Goal: Task Accomplishment & Management: Complete application form

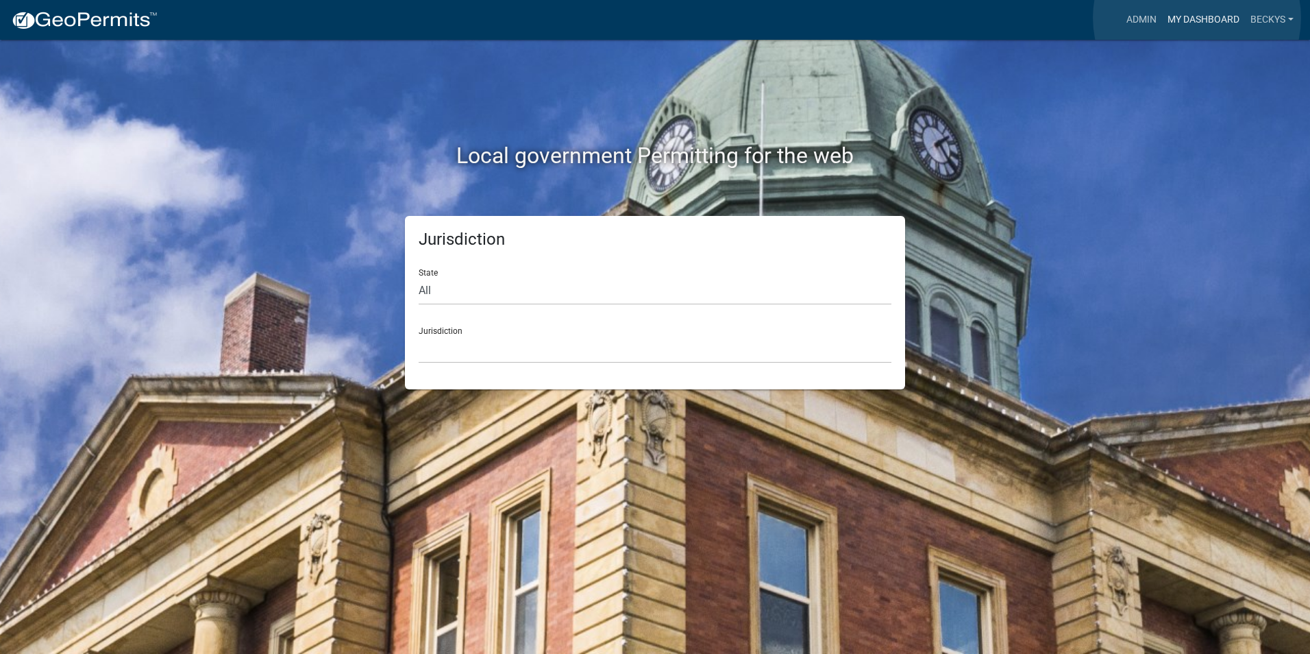
click at [1197, 18] on link "My Dashboard" at bounding box center [1203, 20] width 83 height 26
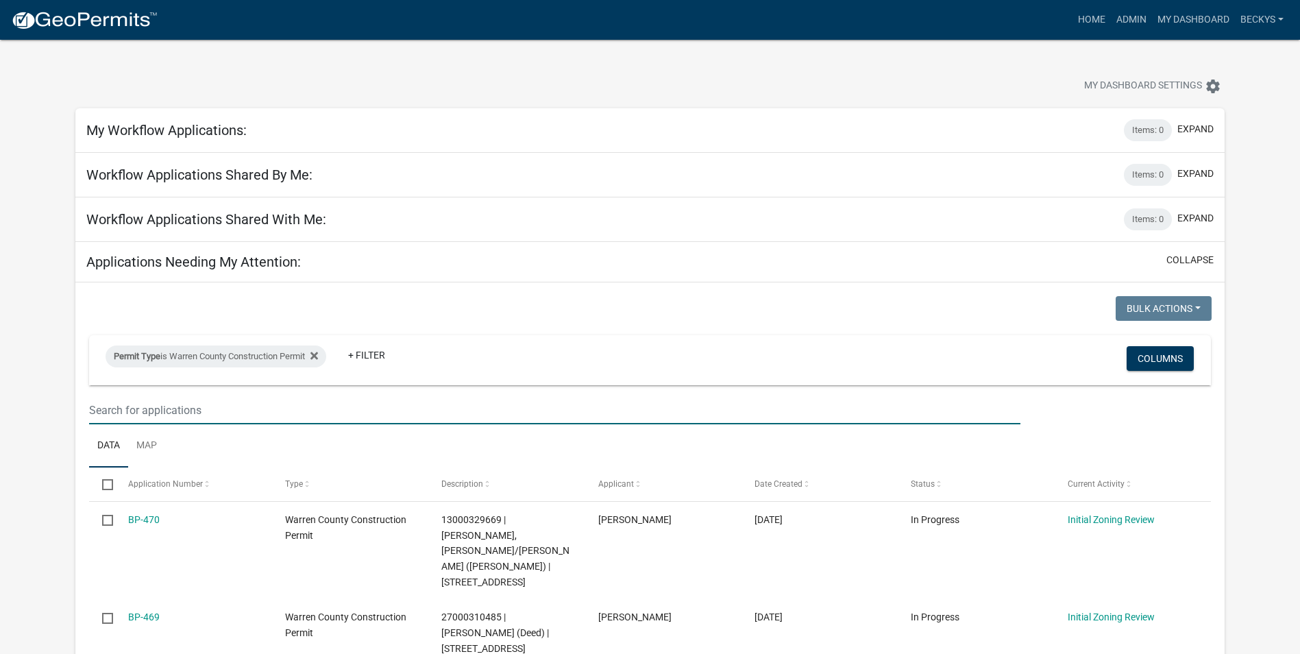
click at [121, 413] on input "text" at bounding box center [554, 410] width 931 height 28
type input "BP-468"
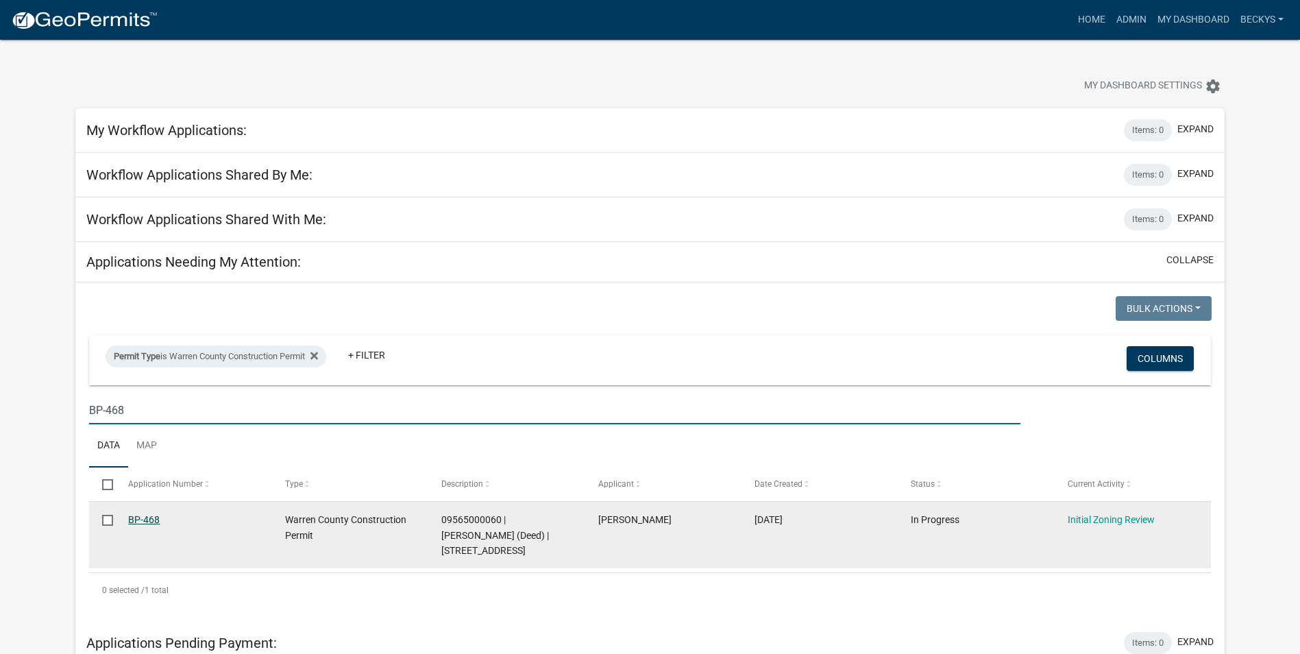
click at [134, 517] on link "BP-468" at bounding box center [144, 519] width 32 height 11
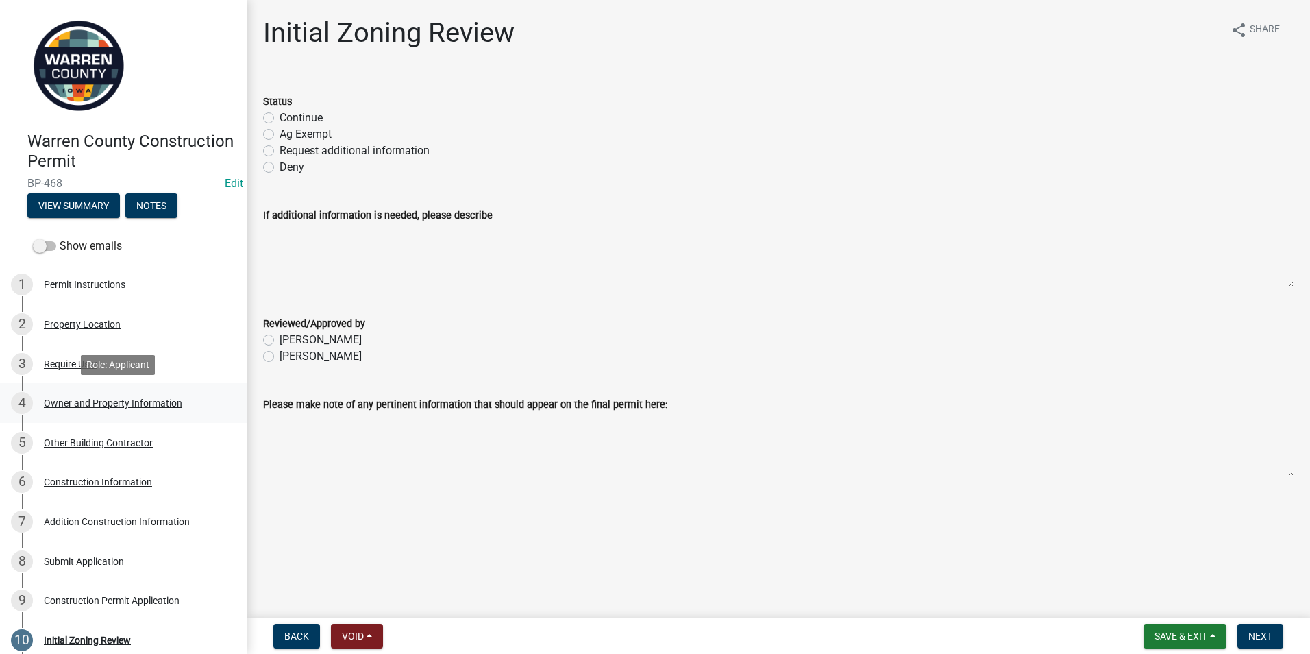
click at [80, 399] on div "Owner and Property Information" at bounding box center [113, 403] width 138 height 10
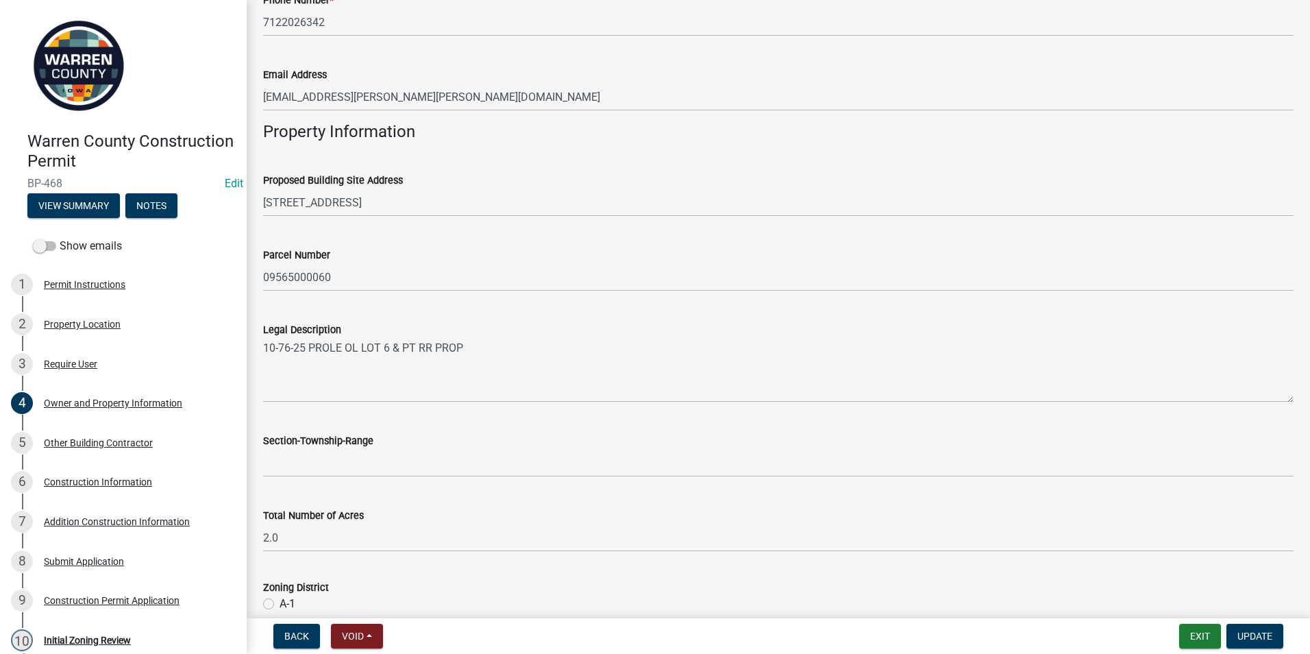
scroll to position [685, 0]
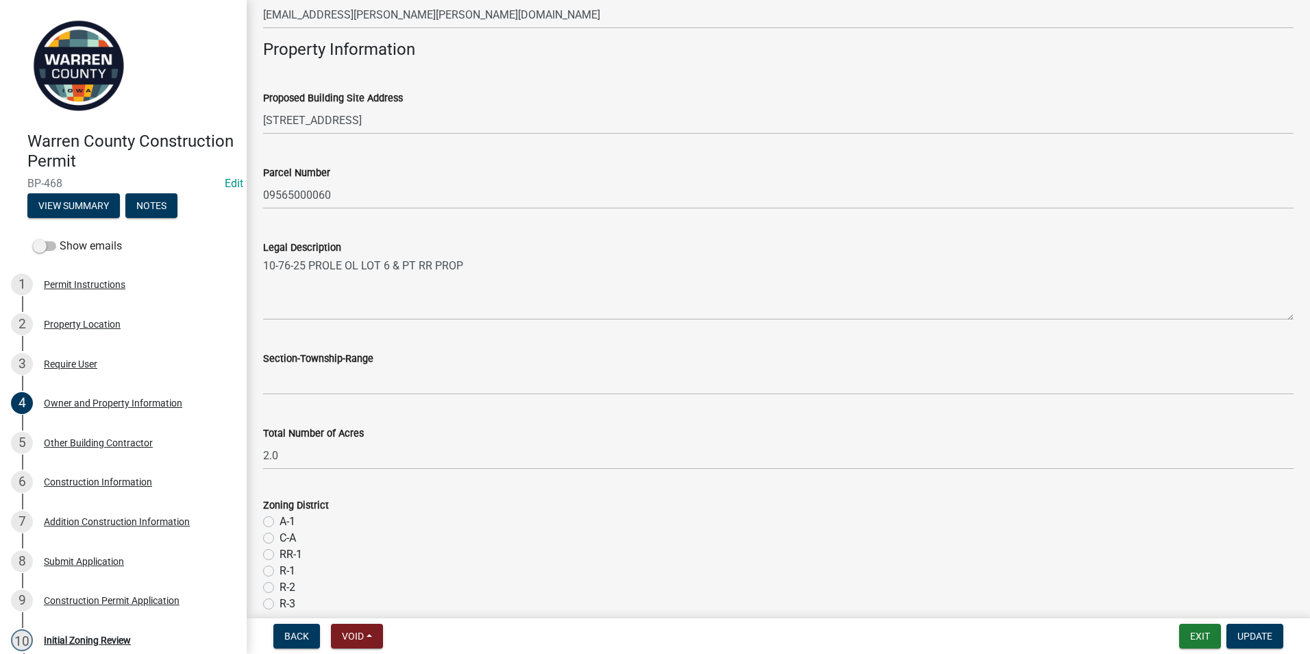
click at [280, 589] on label "R-2" at bounding box center [288, 587] width 16 height 16
click at [280, 588] on input "R-2" at bounding box center [284, 583] width 9 height 9
radio input "true"
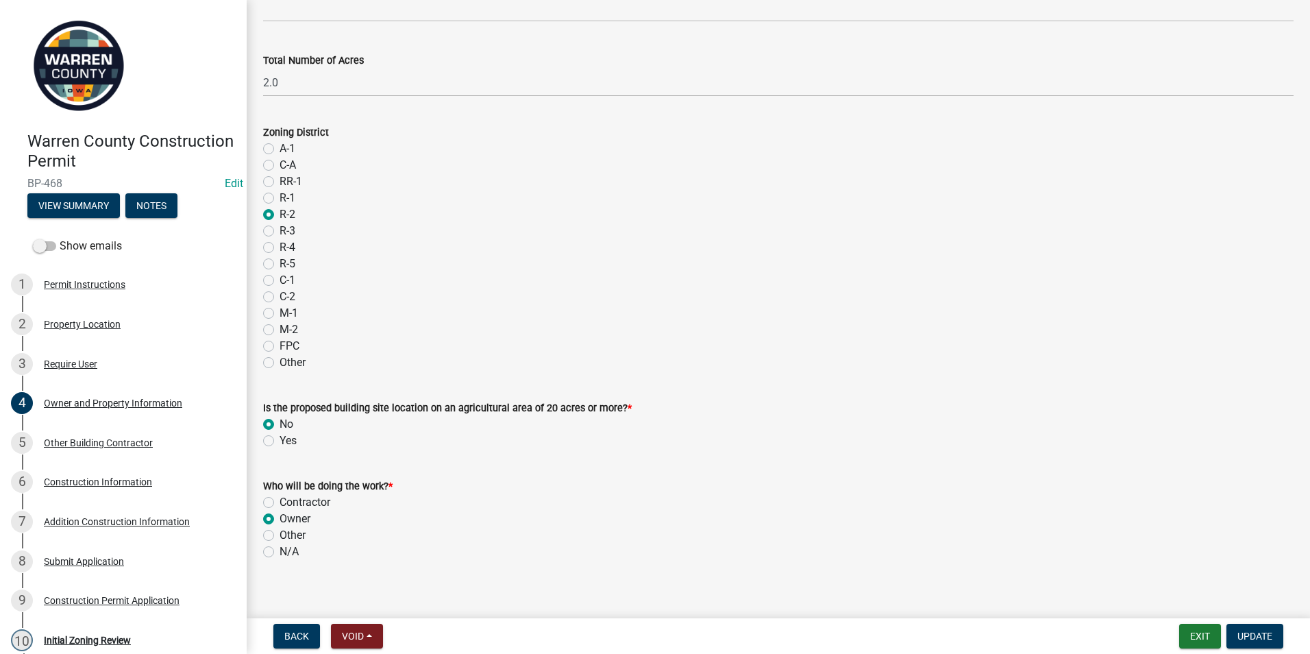
scroll to position [1071, 0]
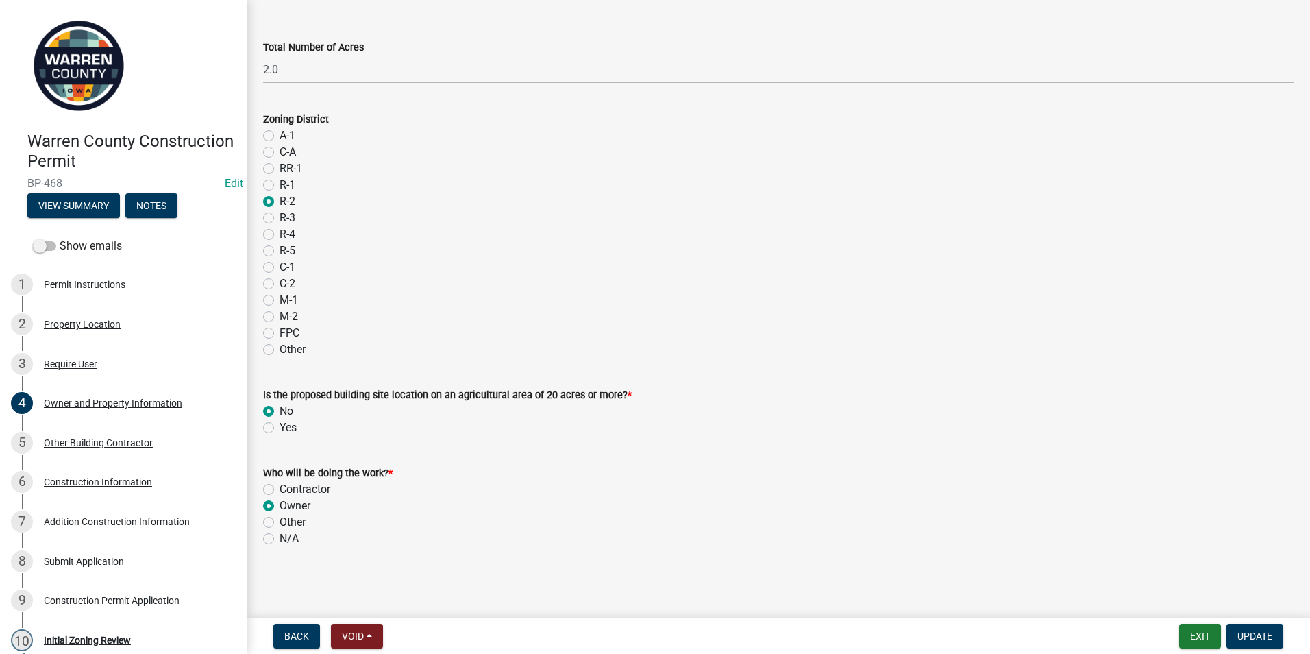
click at [1245, 623] on nav "Back Void Withdraw Lock Expire Void Exit Update" at bounding box center [779, 636] width 1064 height 36
click at [1245, 628] on button "Update" at bounding box center [1255, 636] width 57 height 25
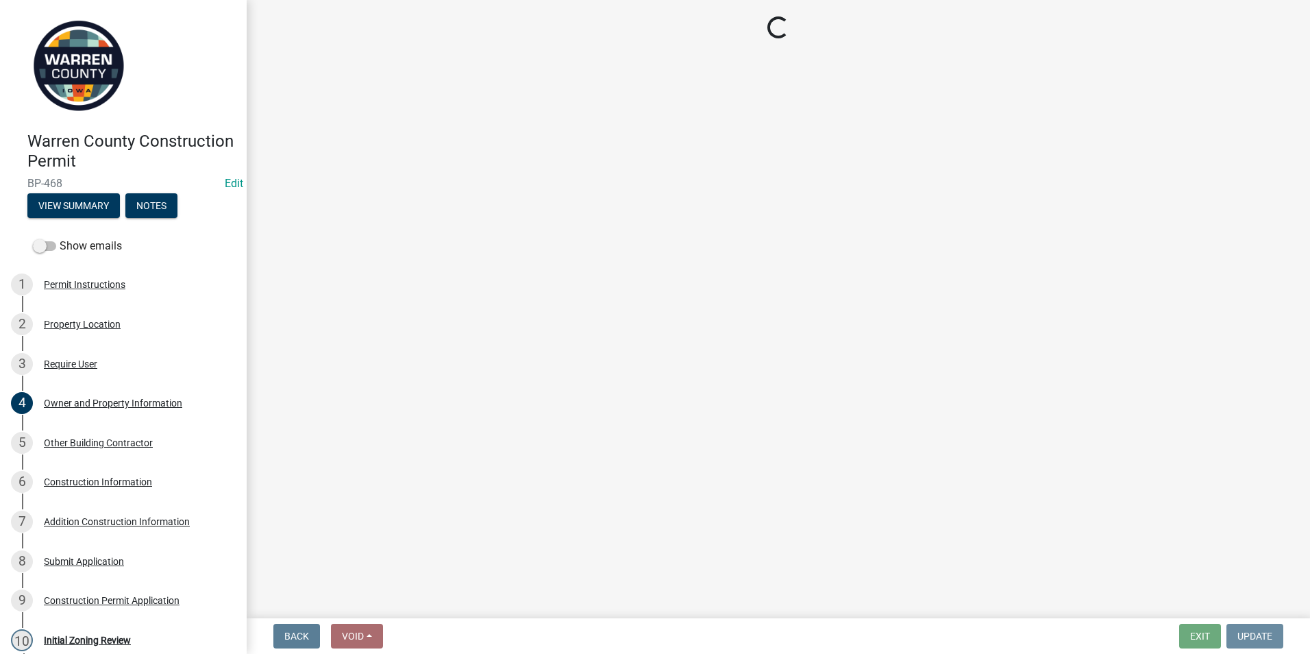
scroll to position [0, 0]
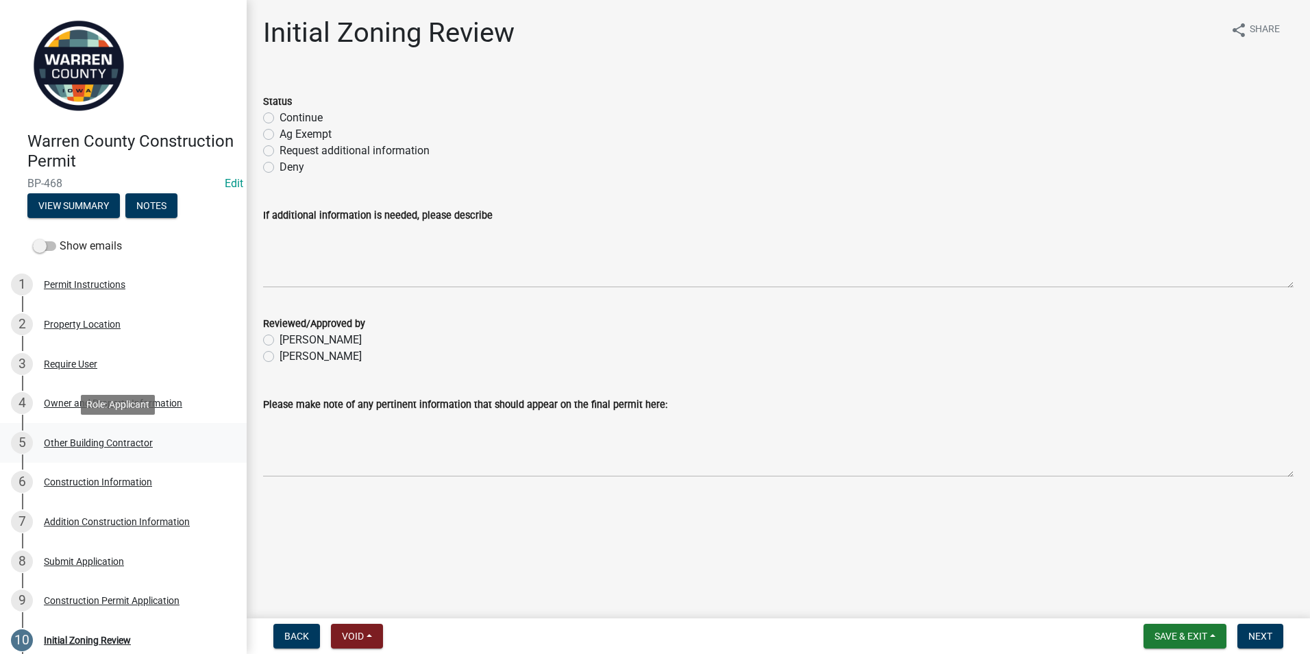
click at [114, 441] on div "Other Building Contractor" at bounding box center [98, 443] width 109 height 10
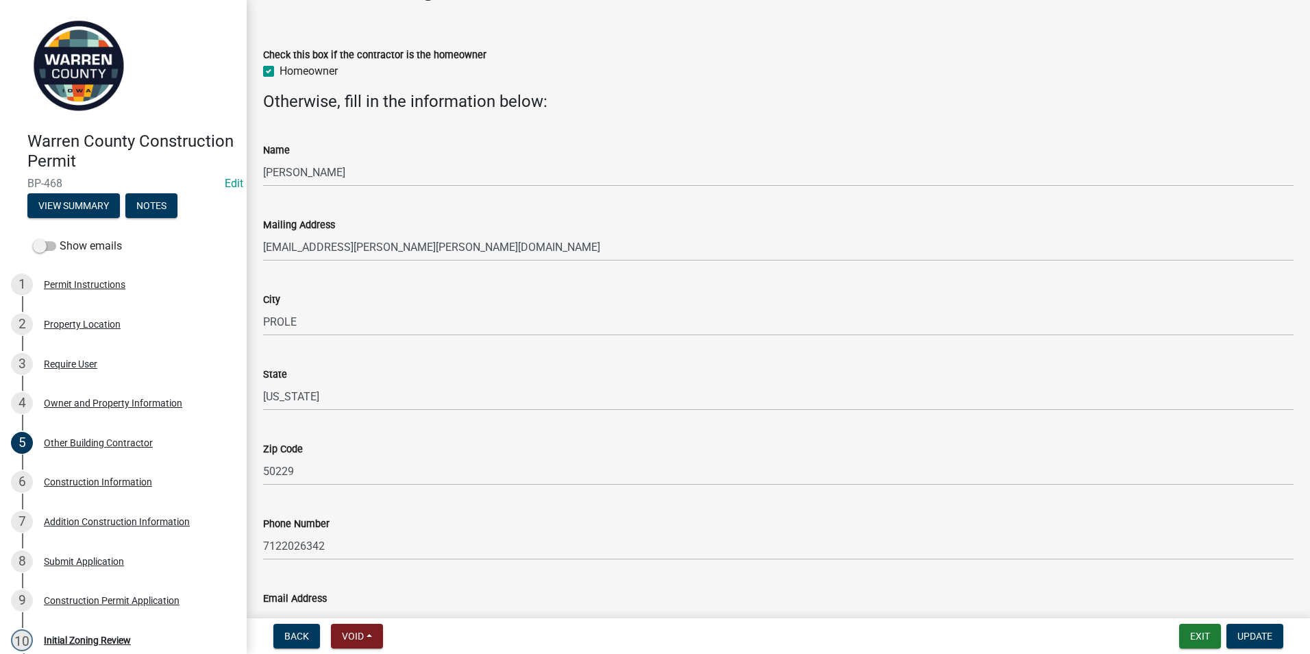
scroll to position [133, 0]
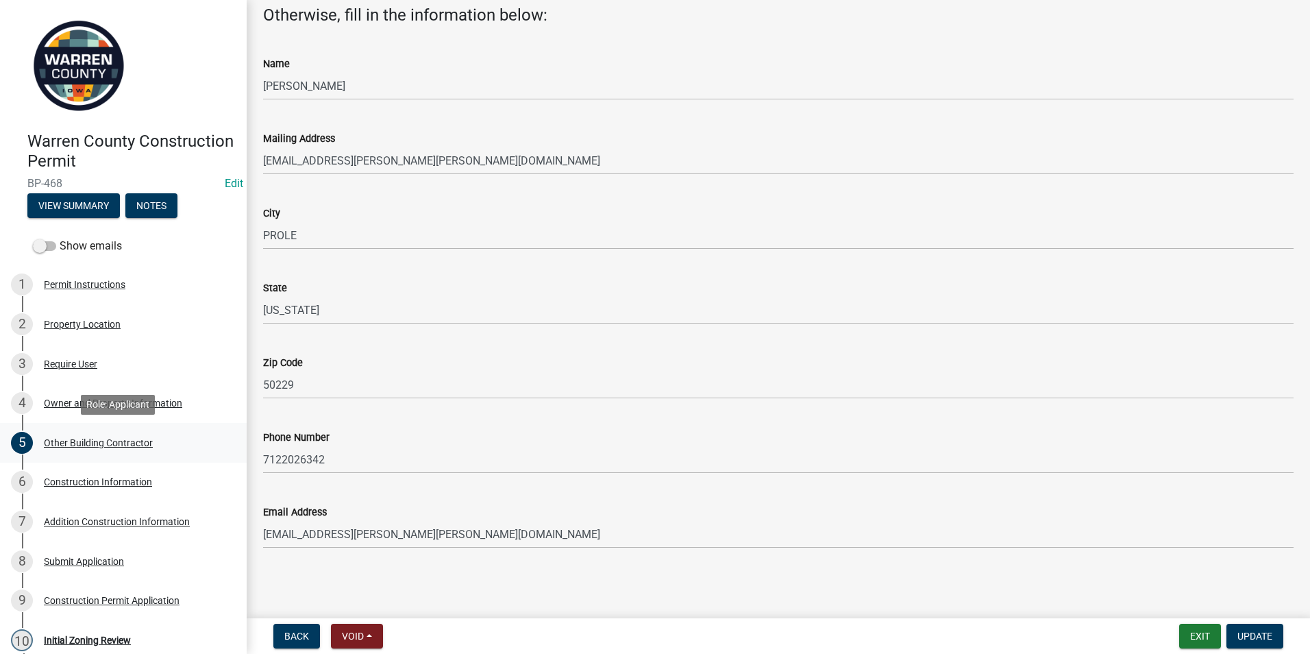
click at [111, 445] on div "Other Building Contractor" at bounding box center [98, 443] width 109 height 10
click at [101, 478] on div "Construction Information" at bounding box center [98, 482] width 108 height 10
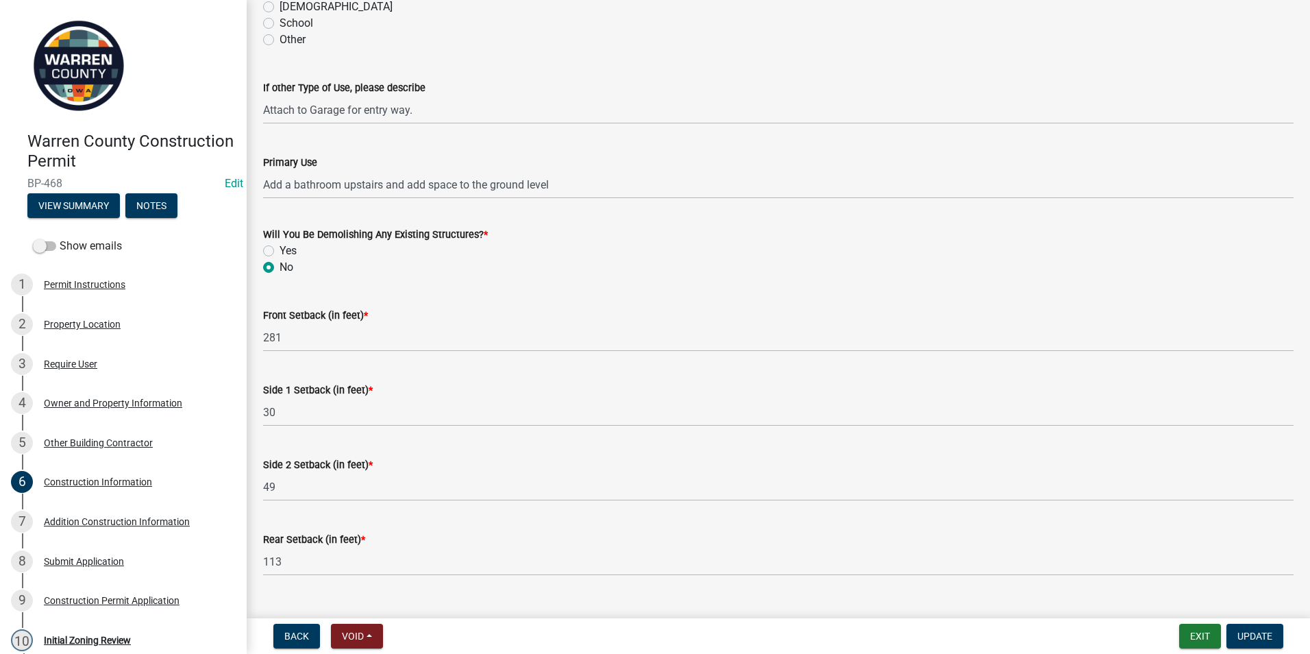
scroll to position [414, 0]
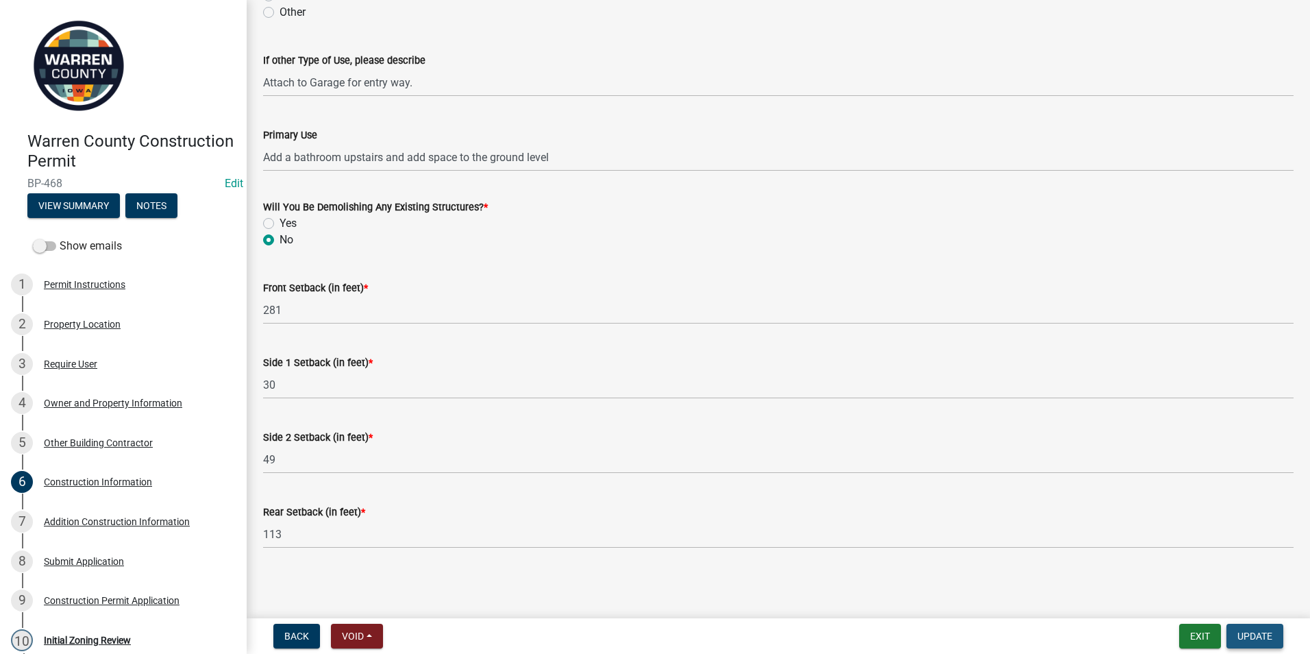
drag, startPoint x: 1257, startPoint y: 637, endPoint x: 1027, endPoint y: 597, distance: 233.7
click at [1256, 637] on span "Update" at bounding box center [1255, 636] width 35 height 11
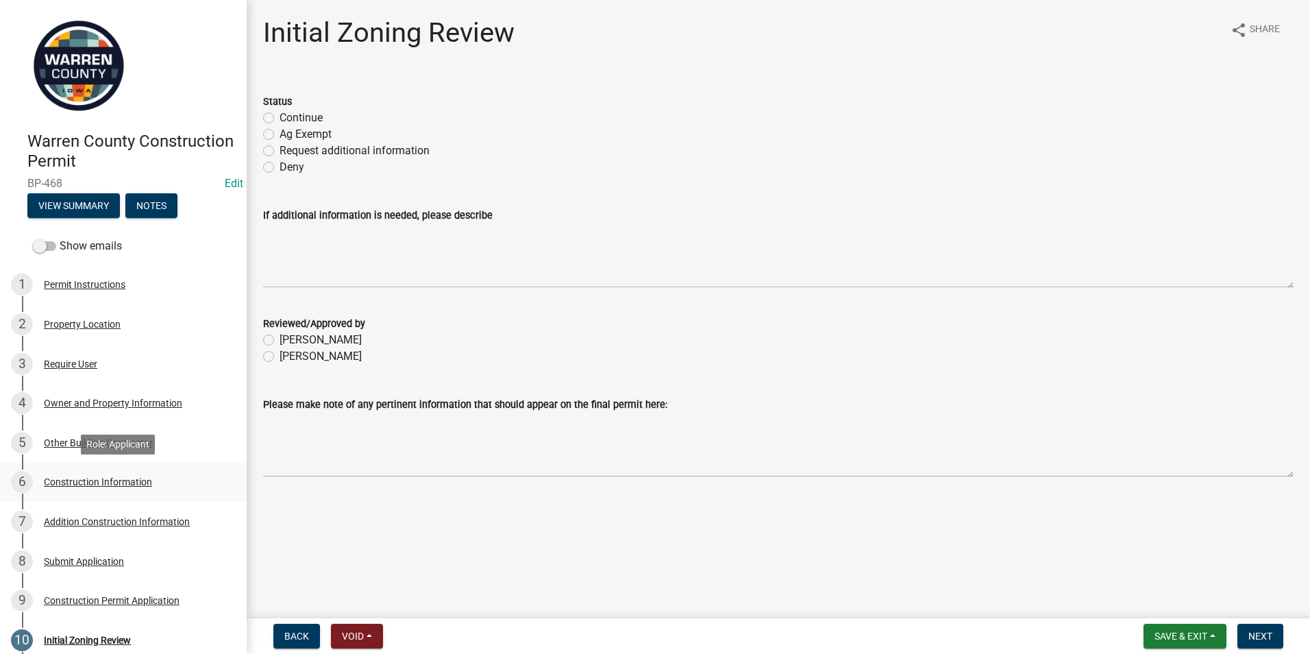
click at [82, 481] on div "Construction Information" at bounding box center [98, 482] width 108 height 10
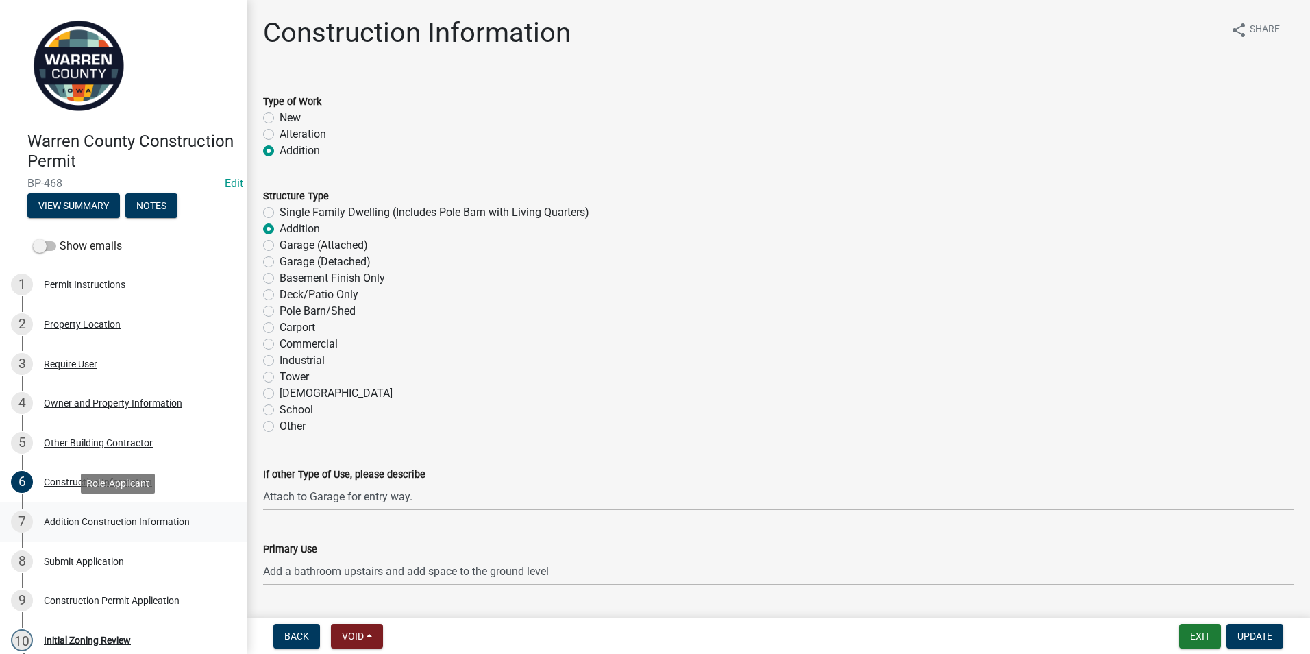
click at [93, 517] on div "Addition Construction Information" at bounding box center [117, 522] width 146 height 10
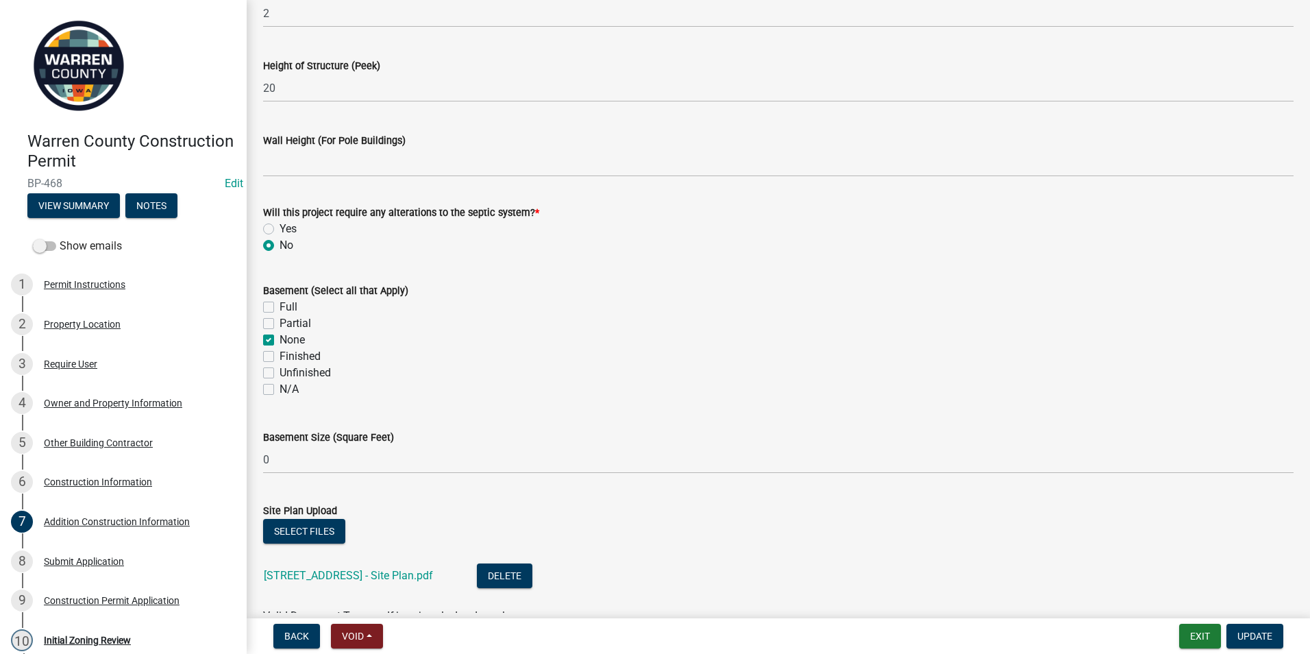
scroll to position [480, 0]
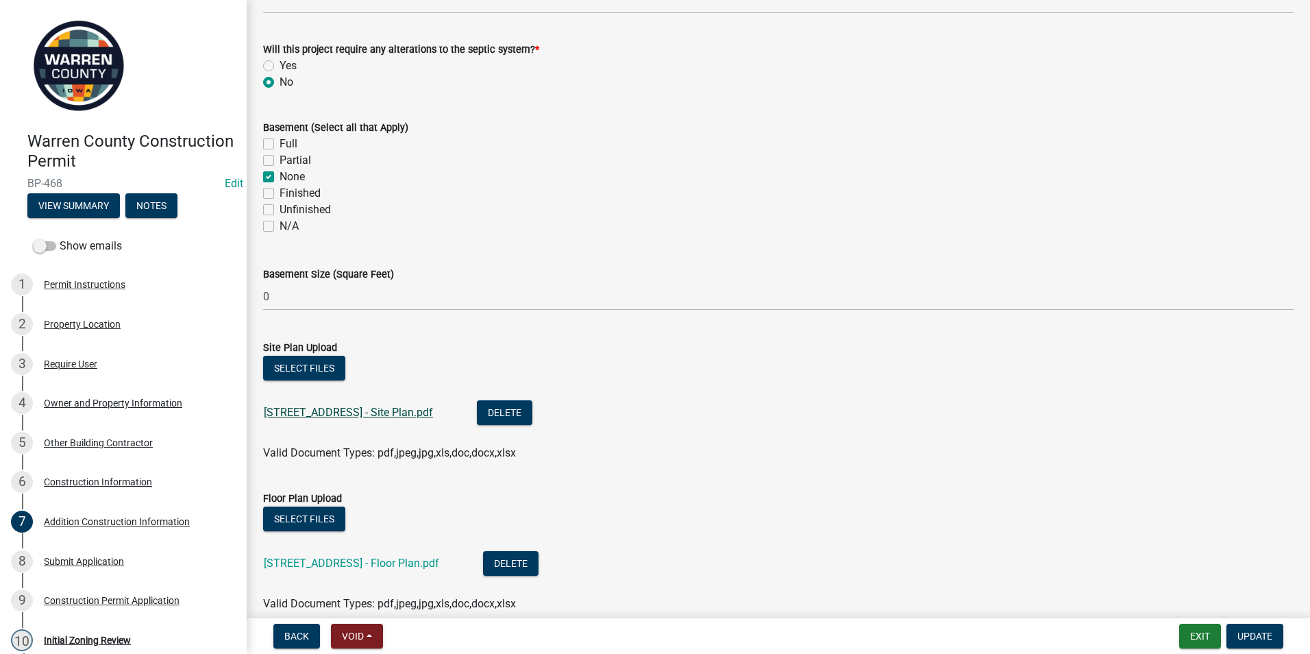
click at [297, 411] on link "[STREET_ADDRESS] - Site Plan.pdf" at bounding box center [348, 412] width 169 height 13
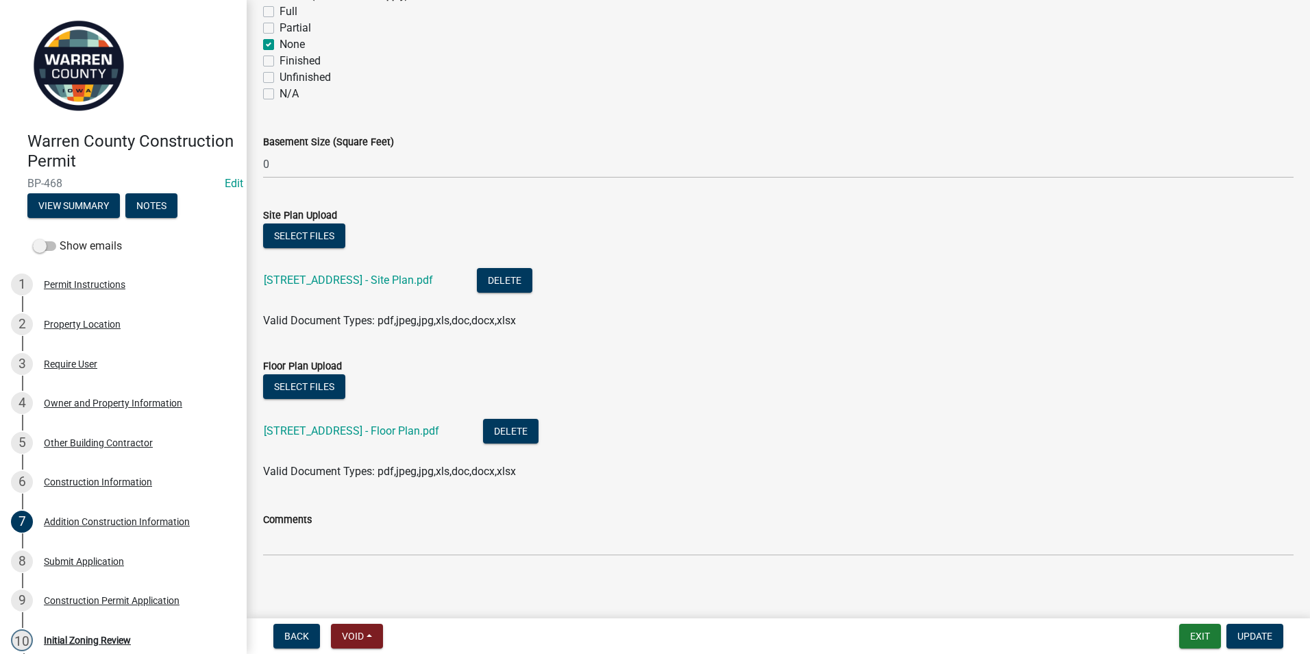
scroll to position [620, 0]
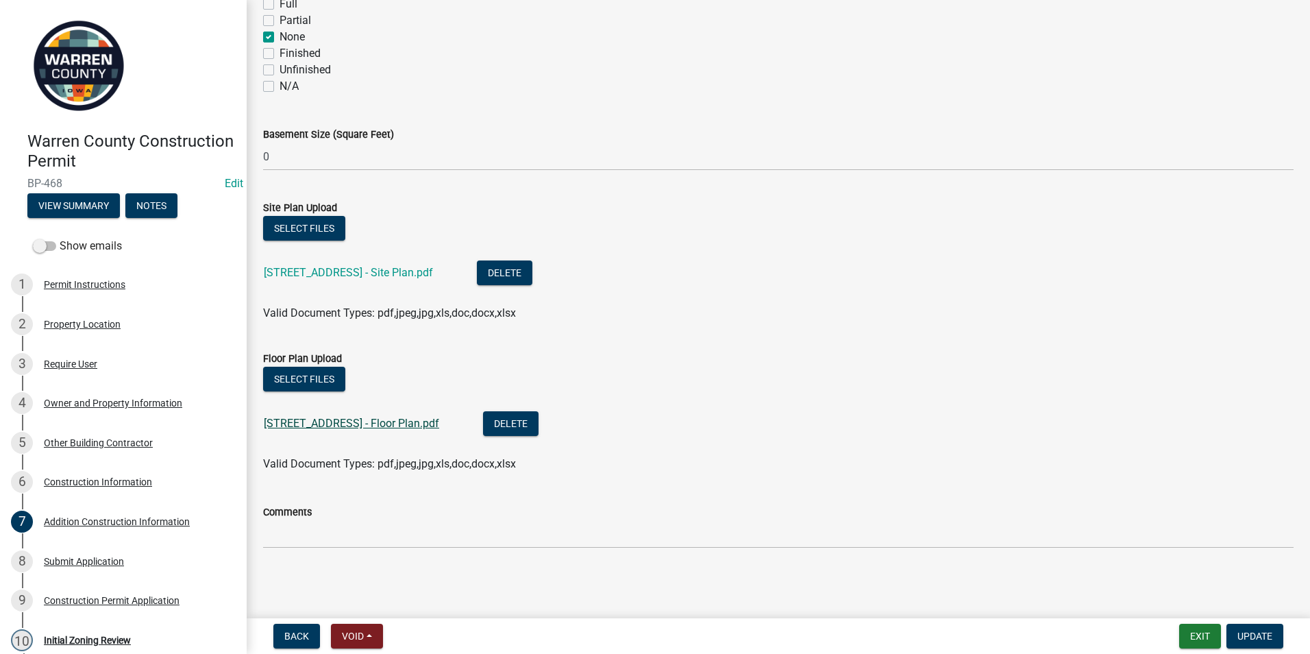
click at [311, 424] on link "[STREET_ADDRESS] - Floor Plan.pdf" at bounding box center [351, 423] width 175 height 13
click at [1243, 631] on span "Update" at bounding box center [1255, 636] width 35 height 11
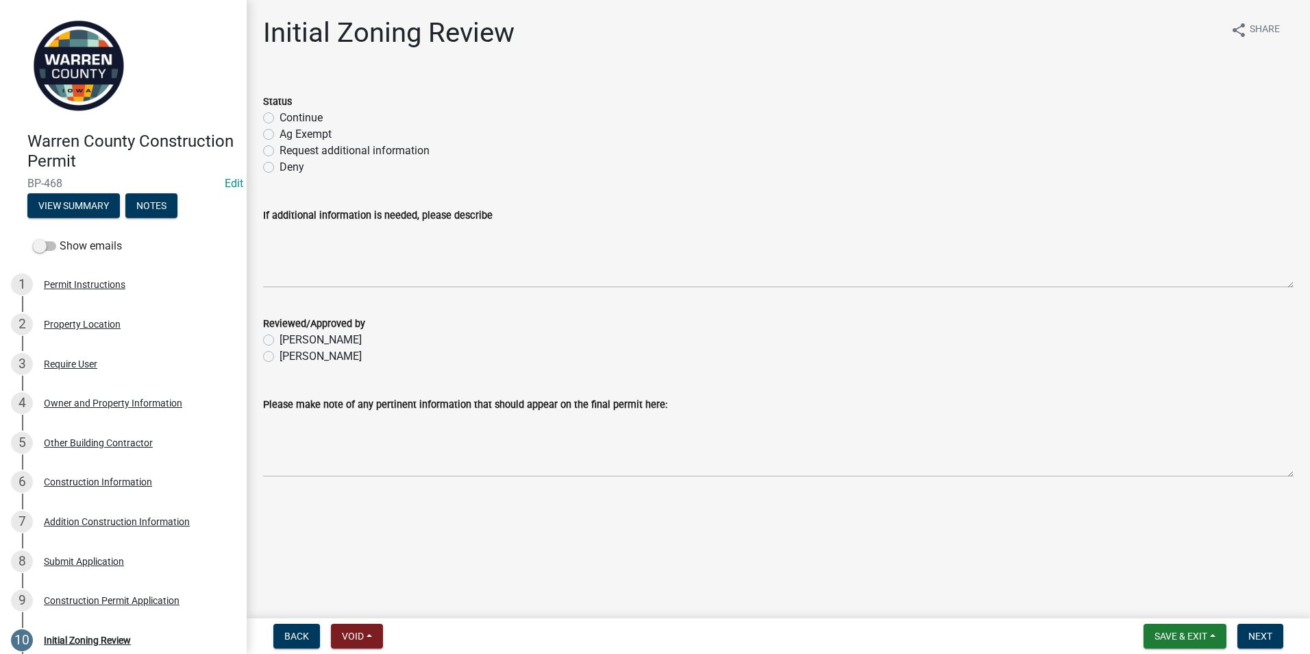
click at [280, 117] on label "Continue" at bounding box center [301, 118] width 43 height 16
click at [280, 117] on input "Continue" at bounding box center [284, 114] width 9 height 9
radio input "true"
click at [280, 354] on label "[PERSON_NAME]" at bounding box center [321, 356] width 82 height 16
click at [280, 354] on input "[PERSON_NAME]" at bounding box center [284, 352] width 9 height 9
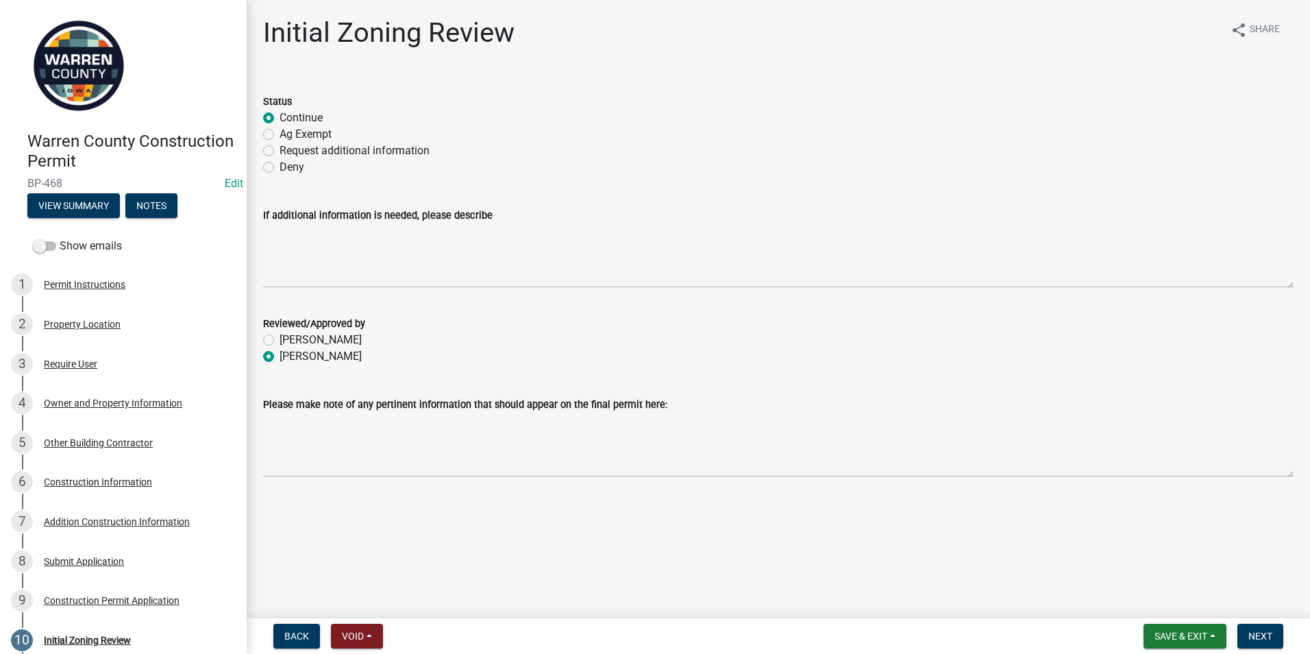
radio input "true"
click at [1268, 634] on span "Next" at bounding box center [1261, 636] width 24 height 11
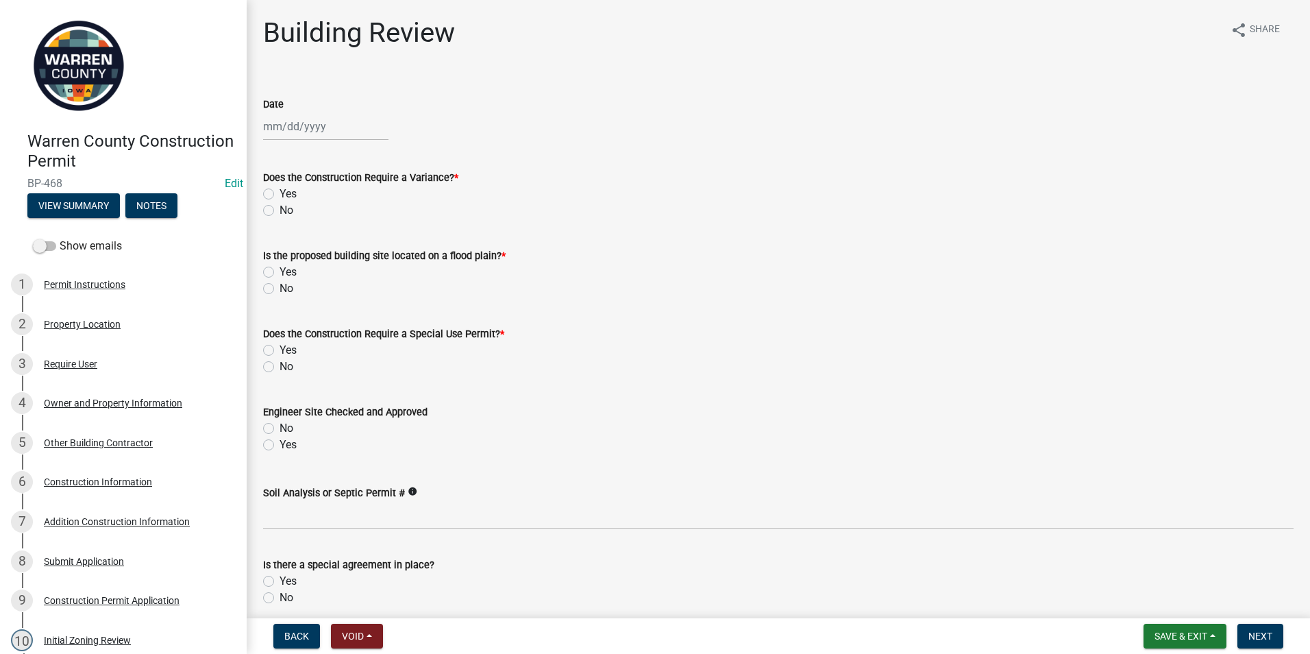
select select "10"
select select "2025"
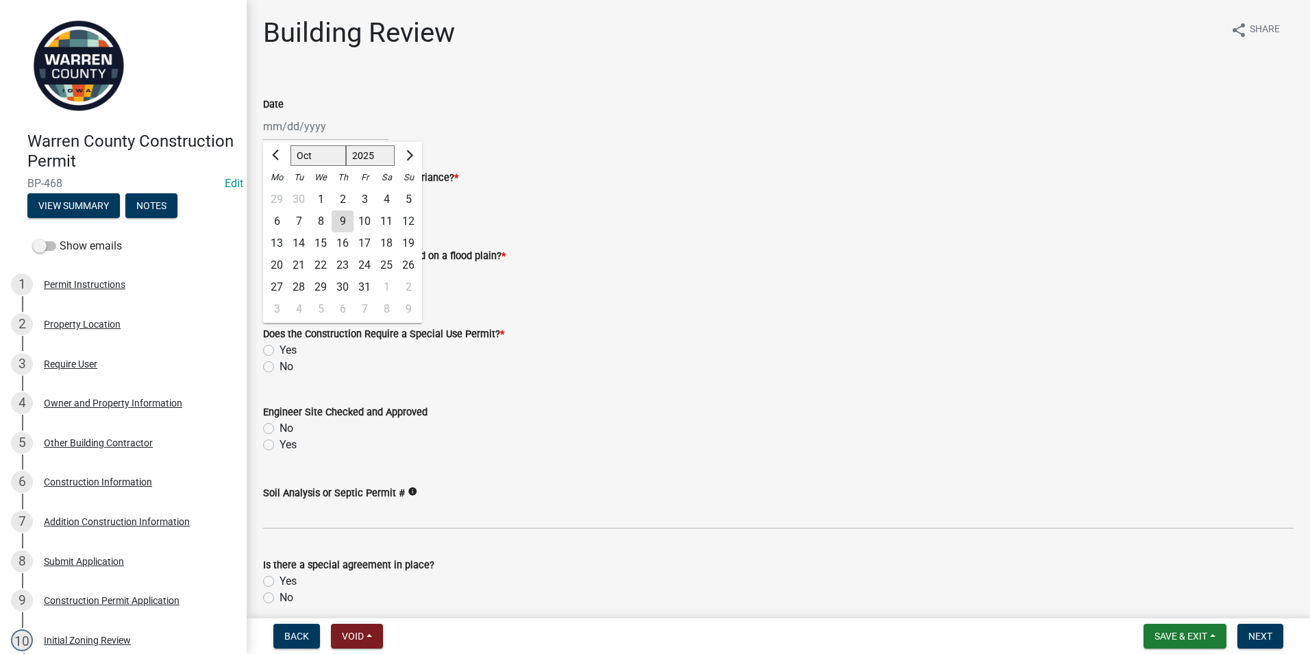
click at [283, 125] on div "[PERSON_NAME] Feb Mar Apr [PERSON_NAME][DATE] Oct Nov [DATE] 1526 1527 1528 152…" at bounding box center [325, 126] width 125 height 28
click at [347, 220] on div "9" at bounding box center [343, 221] width 22 height 22
type input "[DATE]"
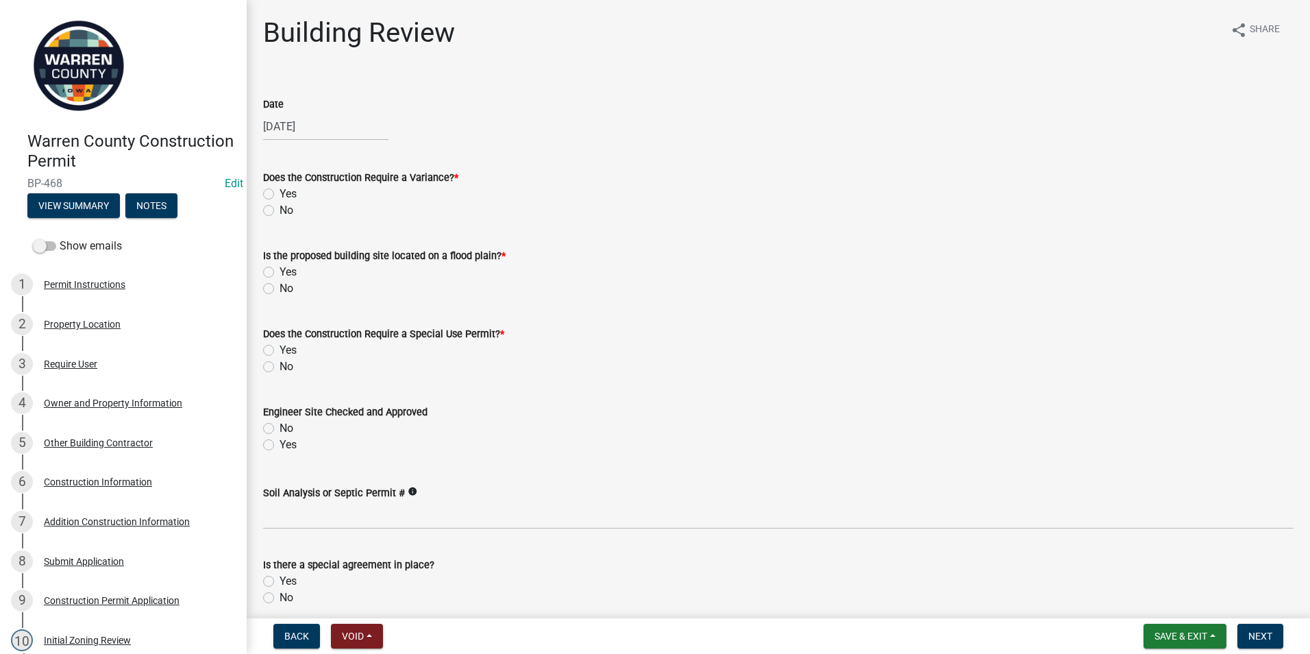
click at [280, 210] on label "No" at bounding box center [287, 210] width 14 height 16
click at [280, 210] on input "No" at bounding box center [284, 206] width 9 height 9
radio input "true"
click at [280, 286] on label "No" at bounding box center [287, 288] width 14 height 16
click at [280, 286] on input "No" at bounding box center [284, 284] width 9 height 9
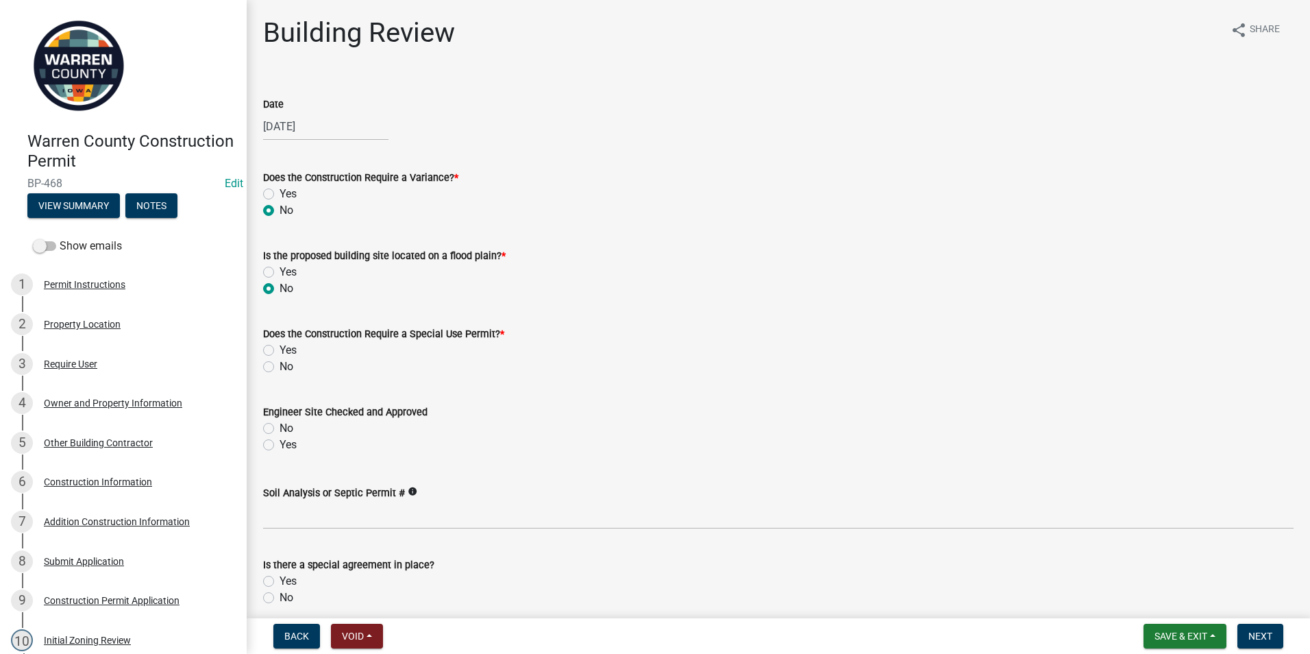
radio input "true"
click at [280, 366] on label "No" at bounding box center [287, 366] width 14 height 16
click at [280, 366] on input "No" at bounding box center [284, 362] width 9 height 9
radio input "true"
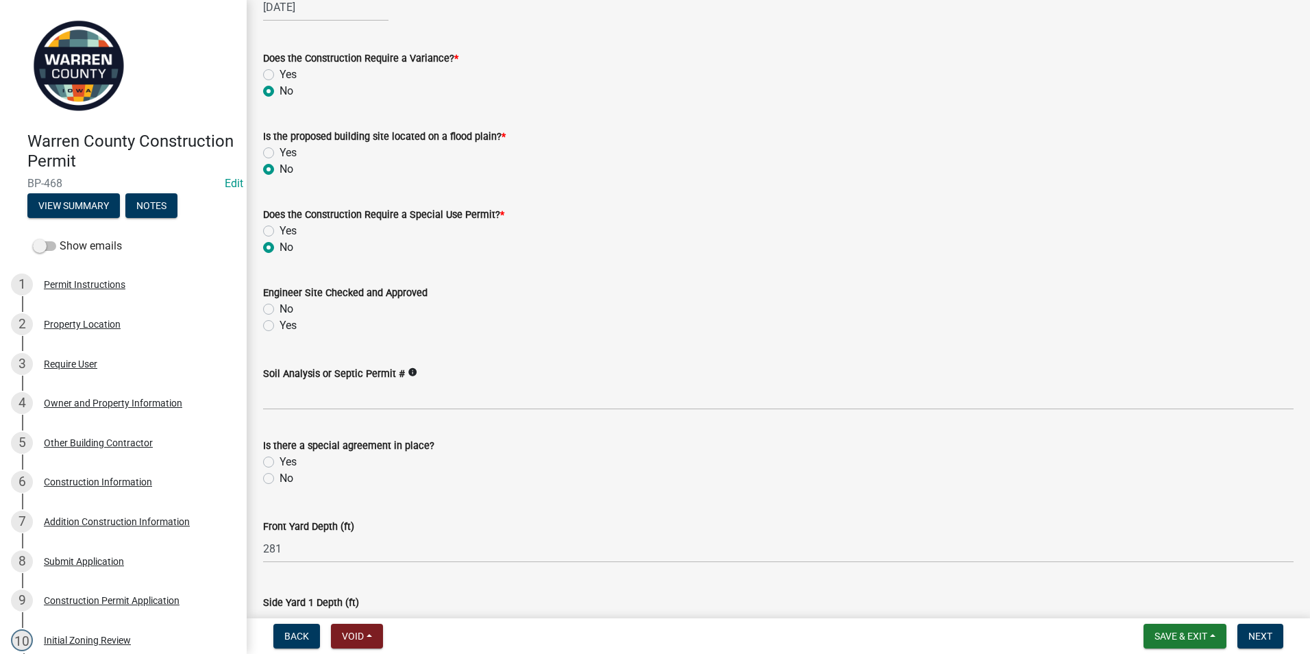
scroll to position [137, 0]
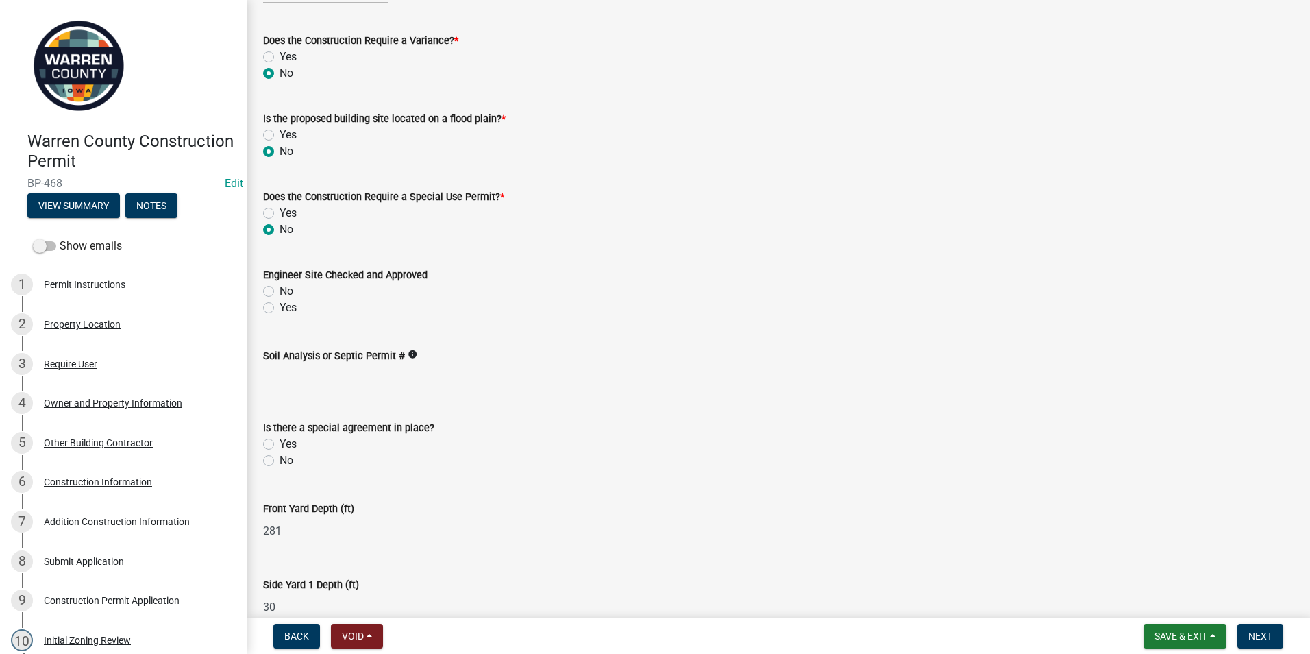
click at [280, 308] on label "Yes" at bounding box center [288, 307] width 17 height 16
click at [280, 308] on input "Yes" at bounding box center [284, 303] width 9 height 9
radio input "true"
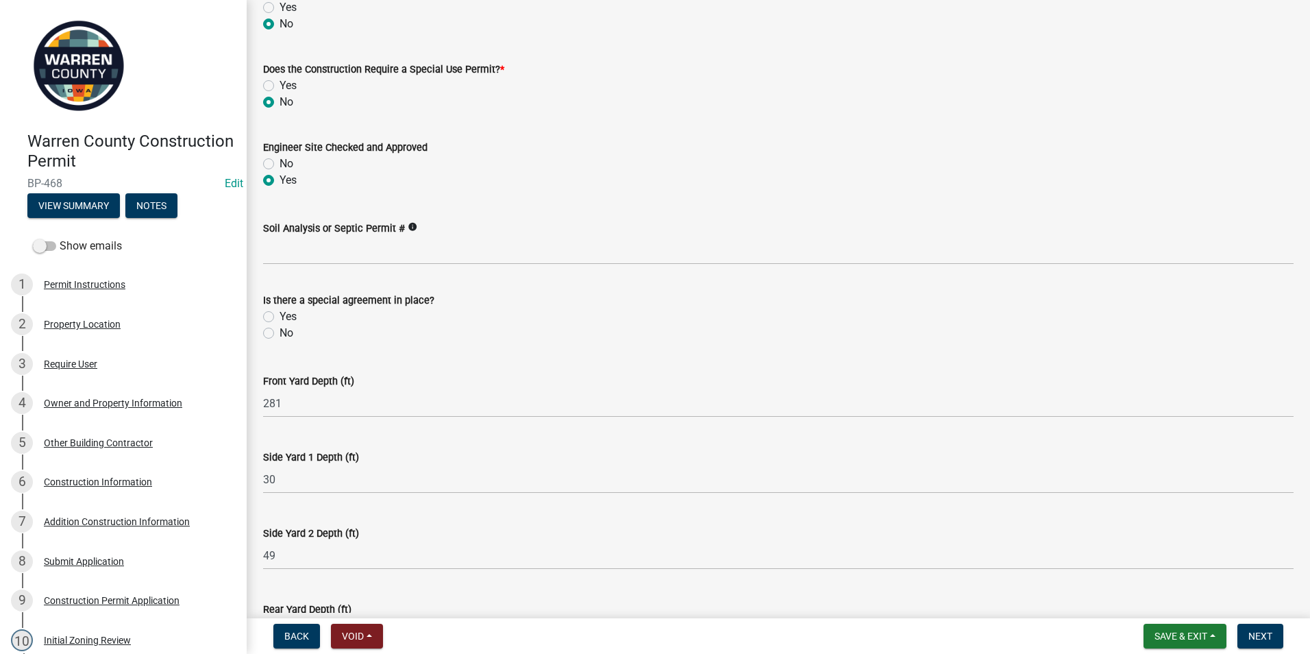
scroll to position [274, 0]
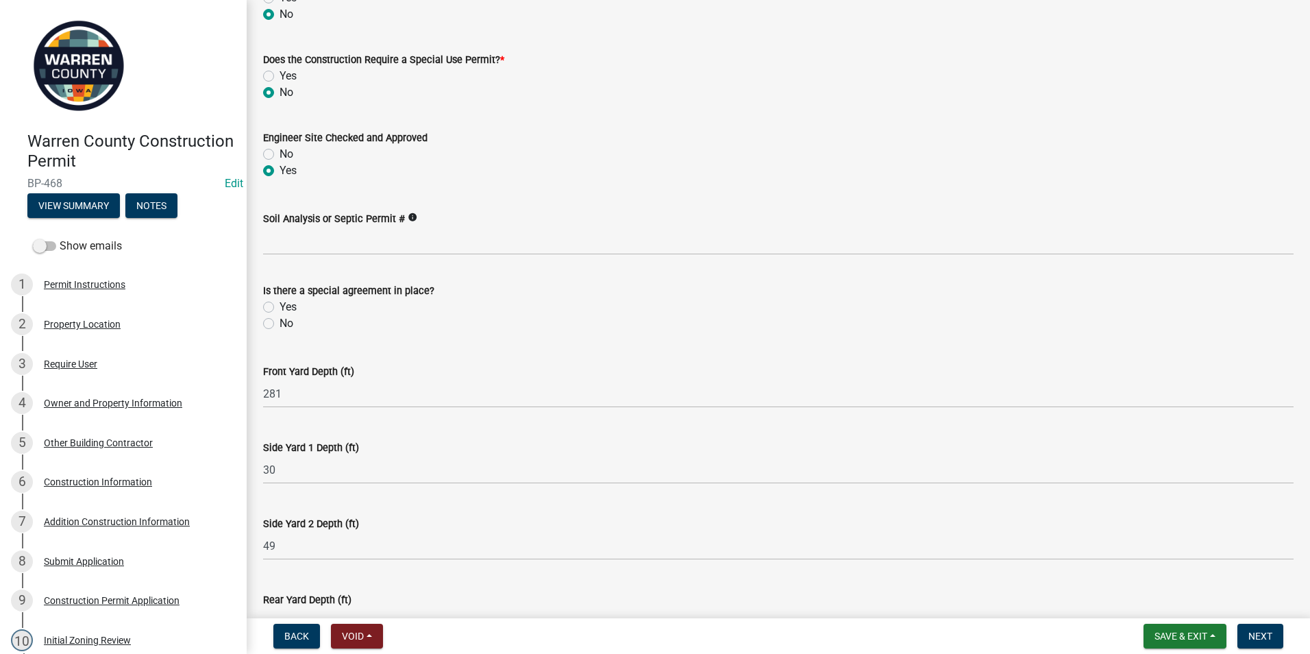
click at [280, 323] on label "No" at bounding box center [287, 323] width 14 height 16
click at [280, 323] on input "No" at bounding box center [284, 319] width 9 height 9
radio input "true"
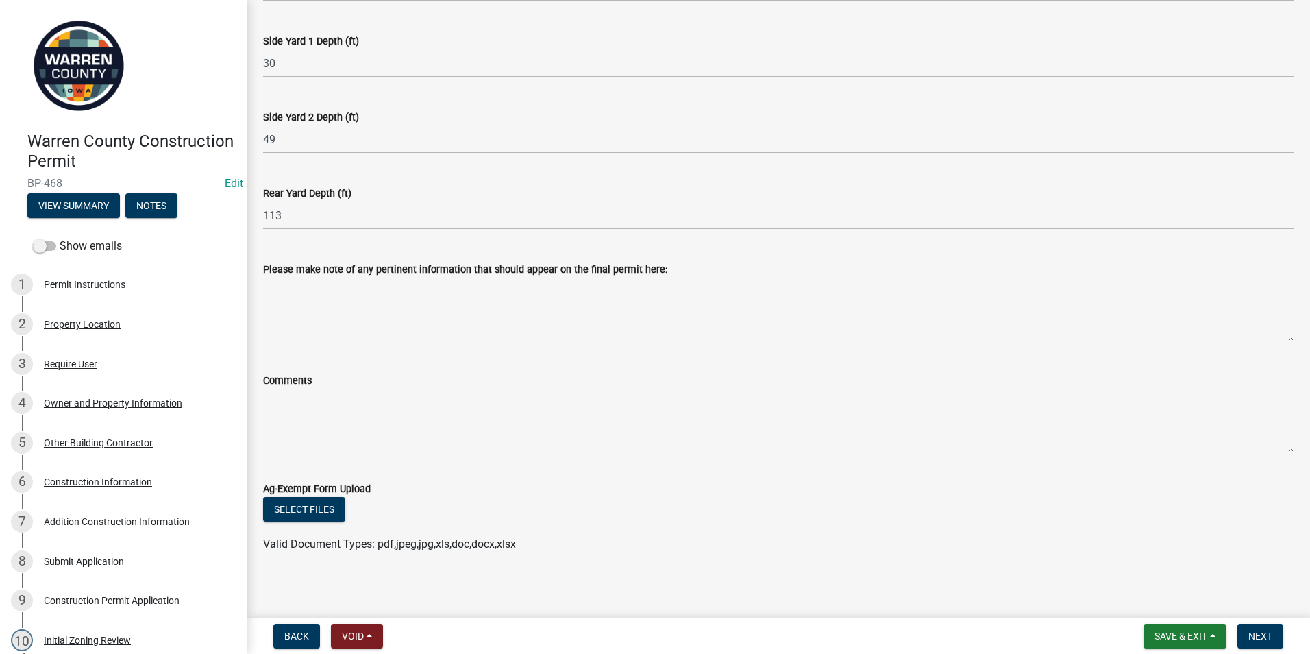
scroll to position [686, 0]
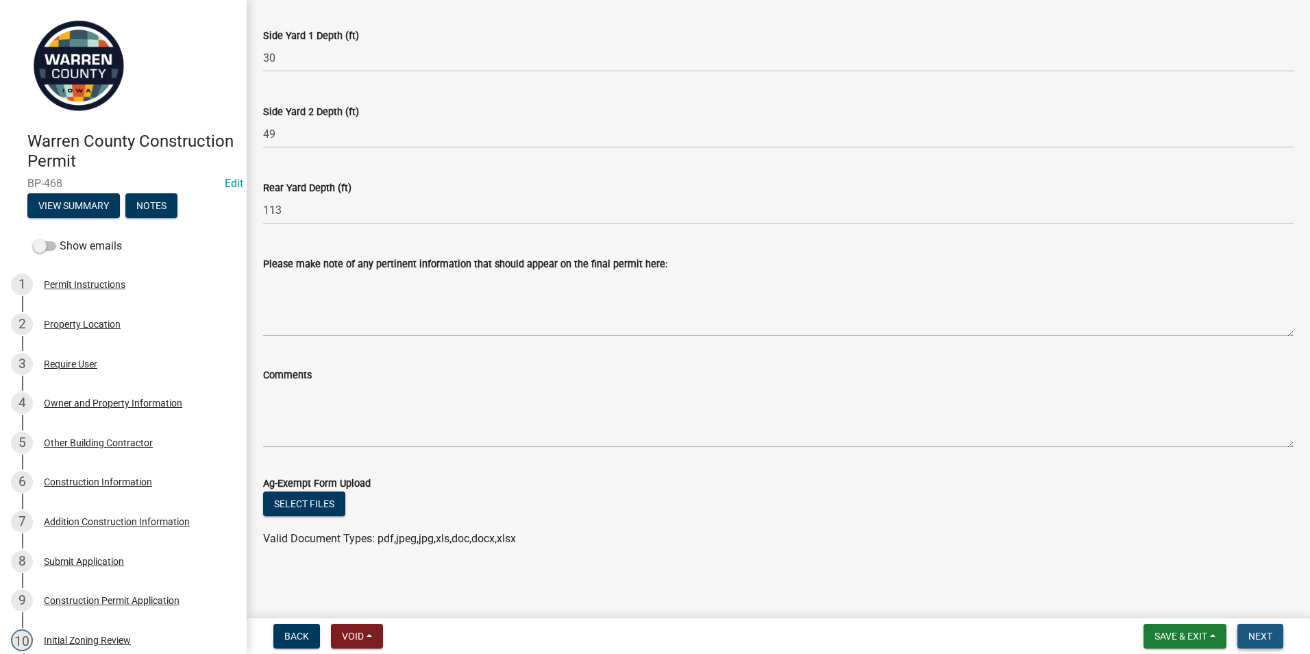
click at [1253, 631] on span "Next" at bounding box center [1261, 636] width 24 height 11
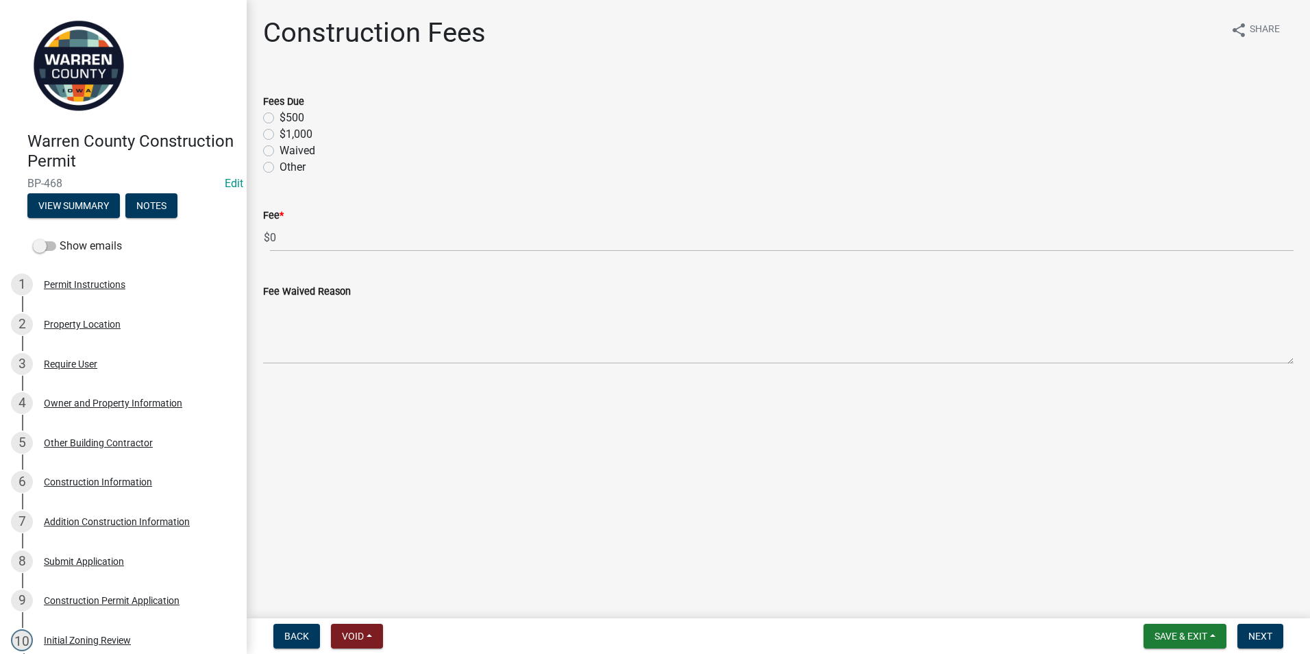
click at [280, 118] on label "$500" at bounding box center [292, 118] width 25 height 16
click at [280, 118] on input "$500" at bounding box center [284, 114] width 9 height 9
radio input "true"
click at [1249, 637] on button "Next" at bounding box center [1261, 636] width 46 height 25
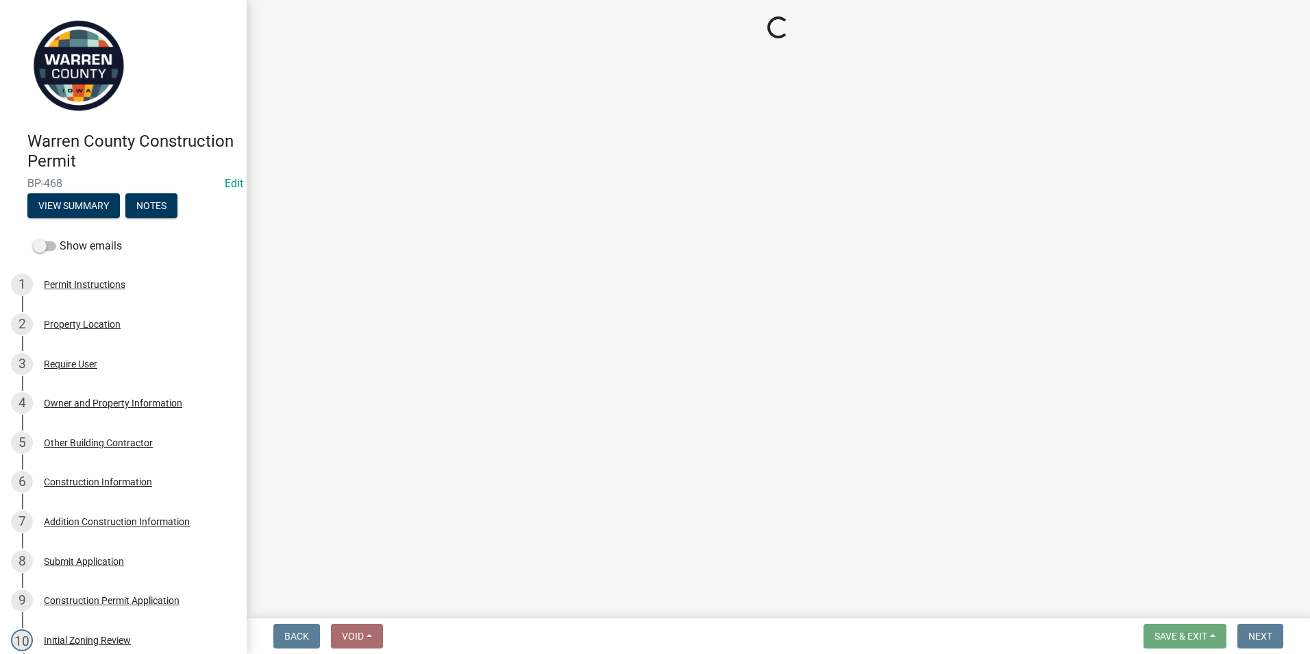
select select "3: 3"
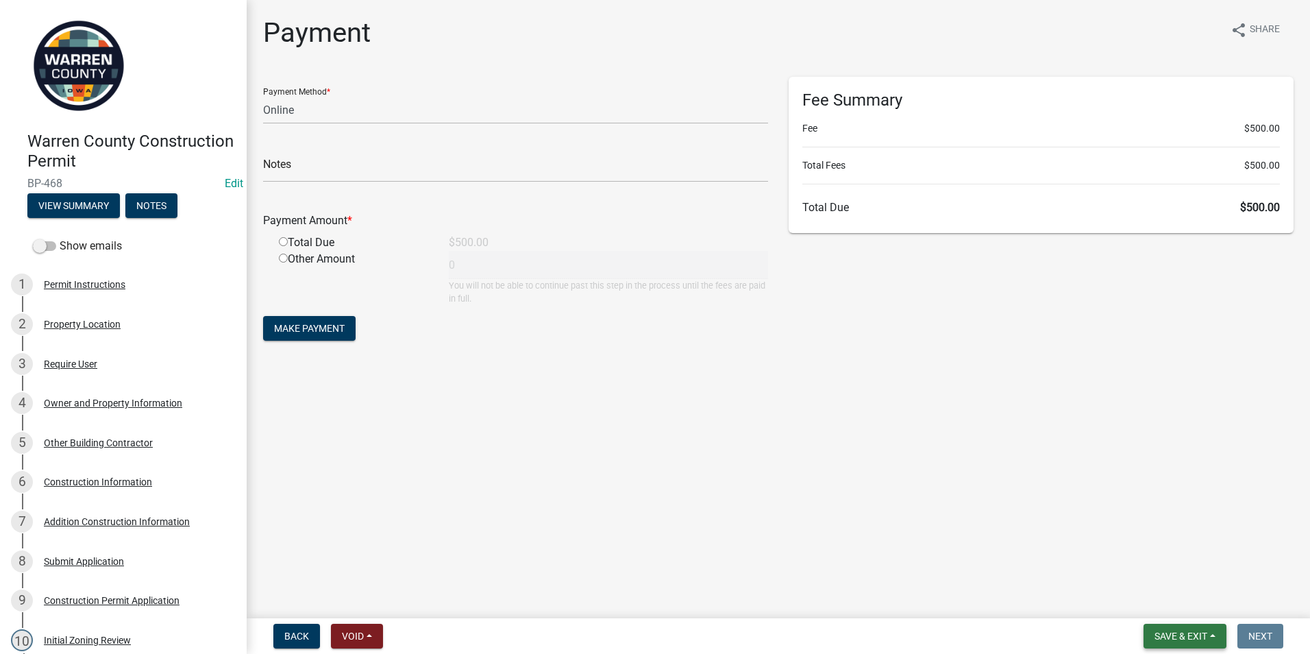
click at [1192, 625] on button "Save & Exit" at bounding box center [1185, 636] width 83 height 25
click at [1148, 611] on button "Save & Exit" at bounding box center [1172, 600] width 110 height 33
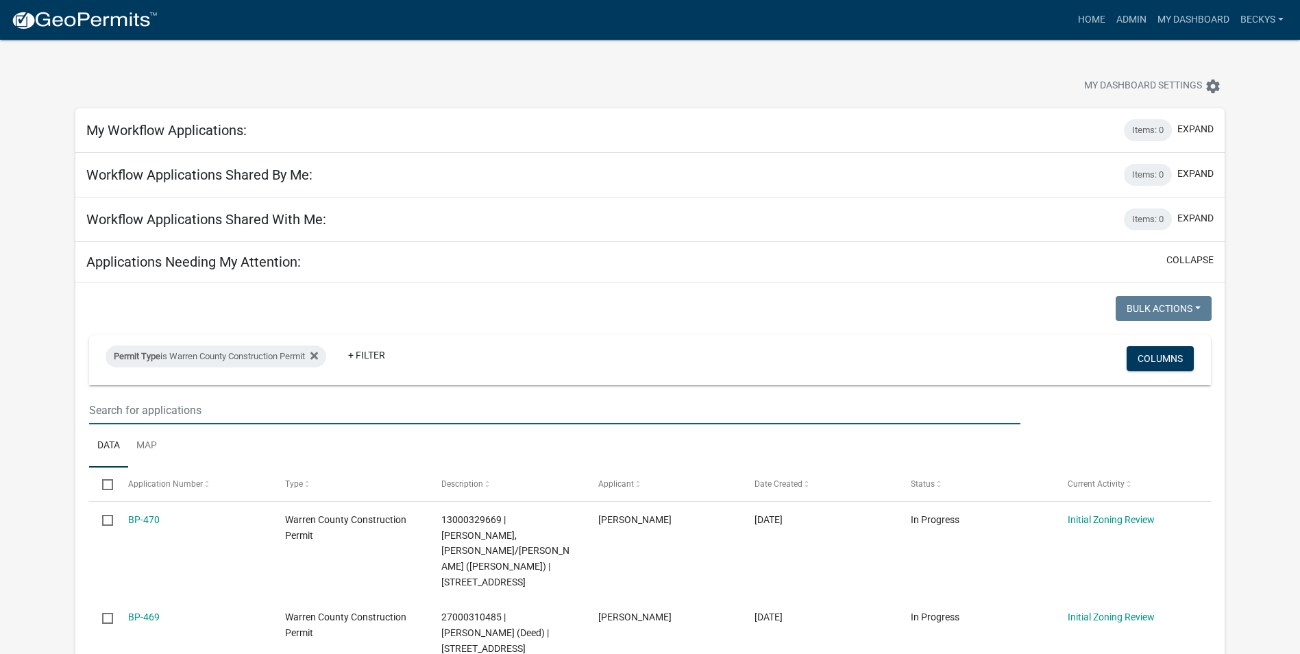
click at [106, 407] on input "text" at bounding box center [554, 410] width 931 height 28
type input "BP-"
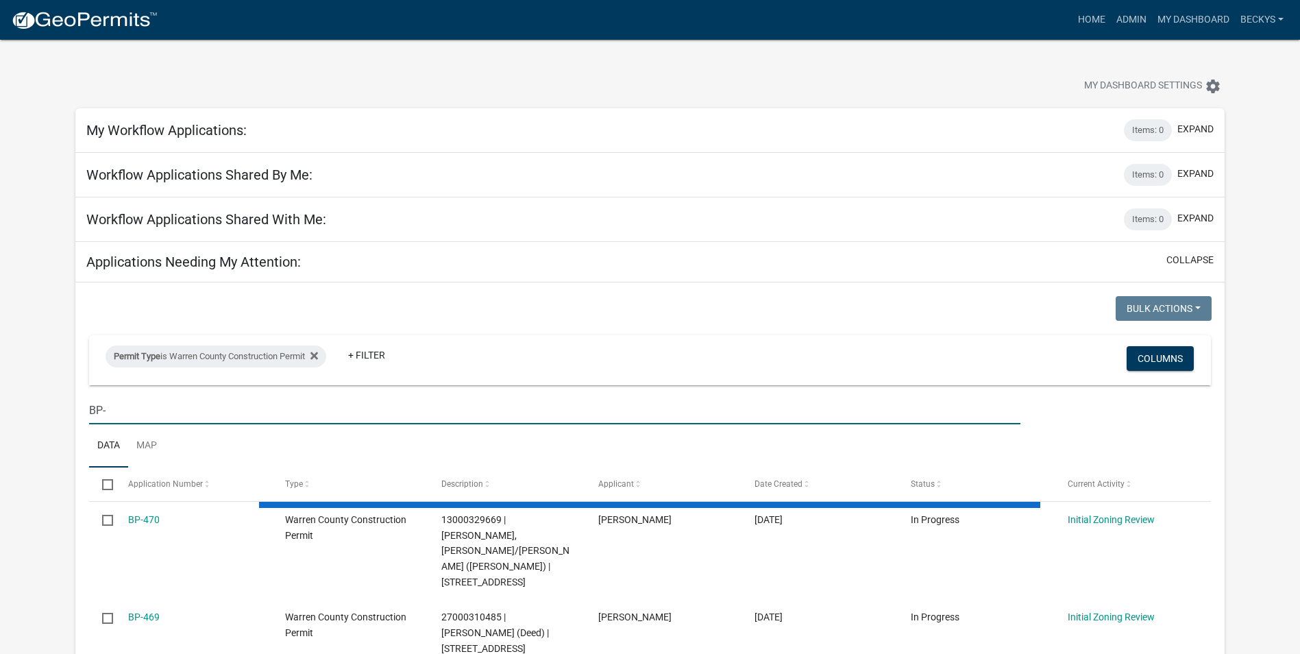
select select "3: 100"
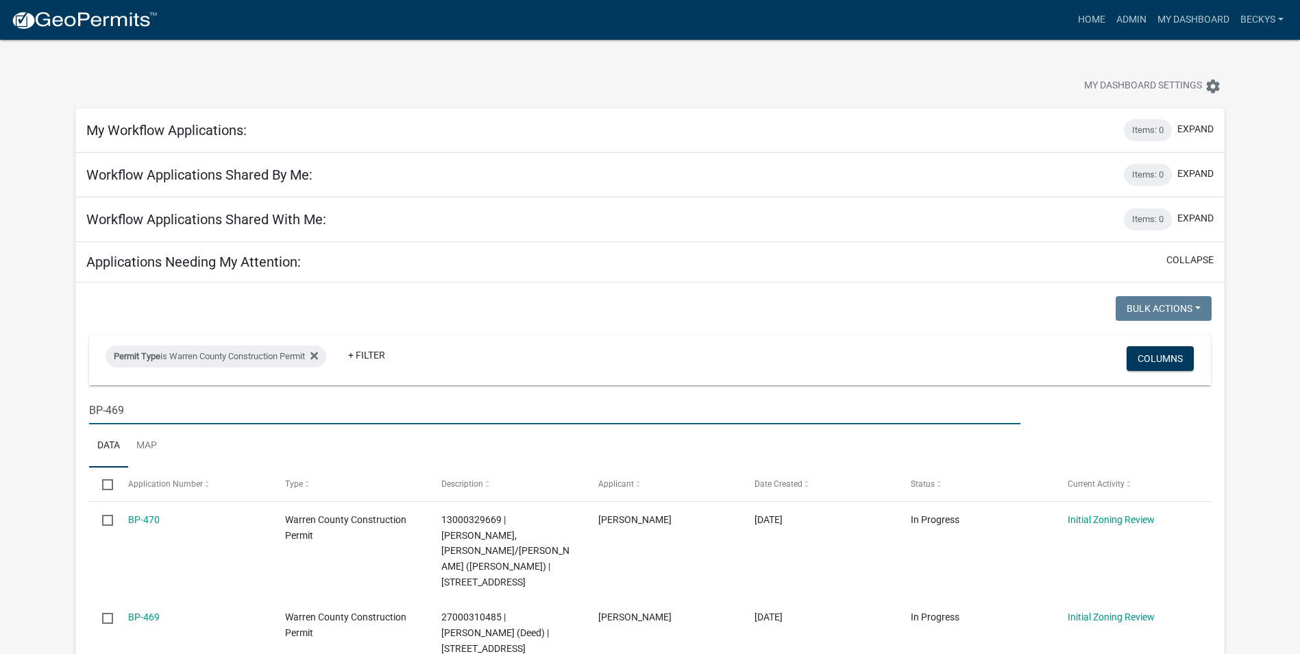
type input "BP-469"
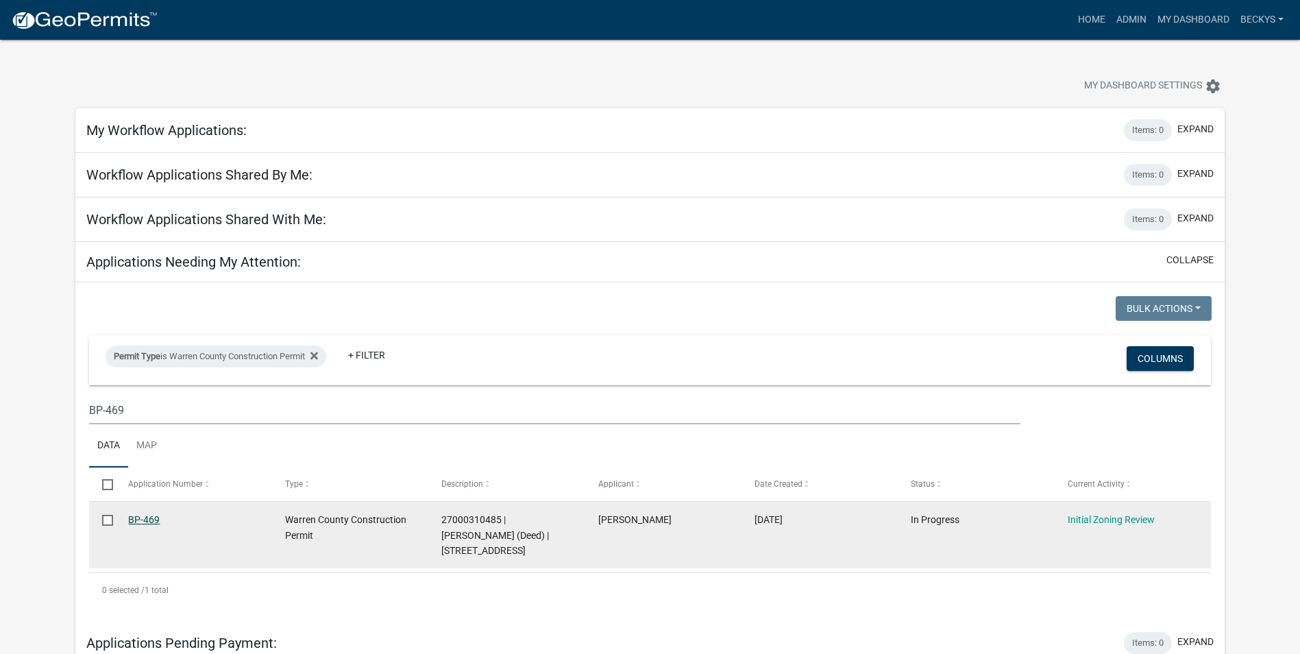
click at [145, 514] on link "BP-469" at bounding box center [144, 519] width 32 height 11
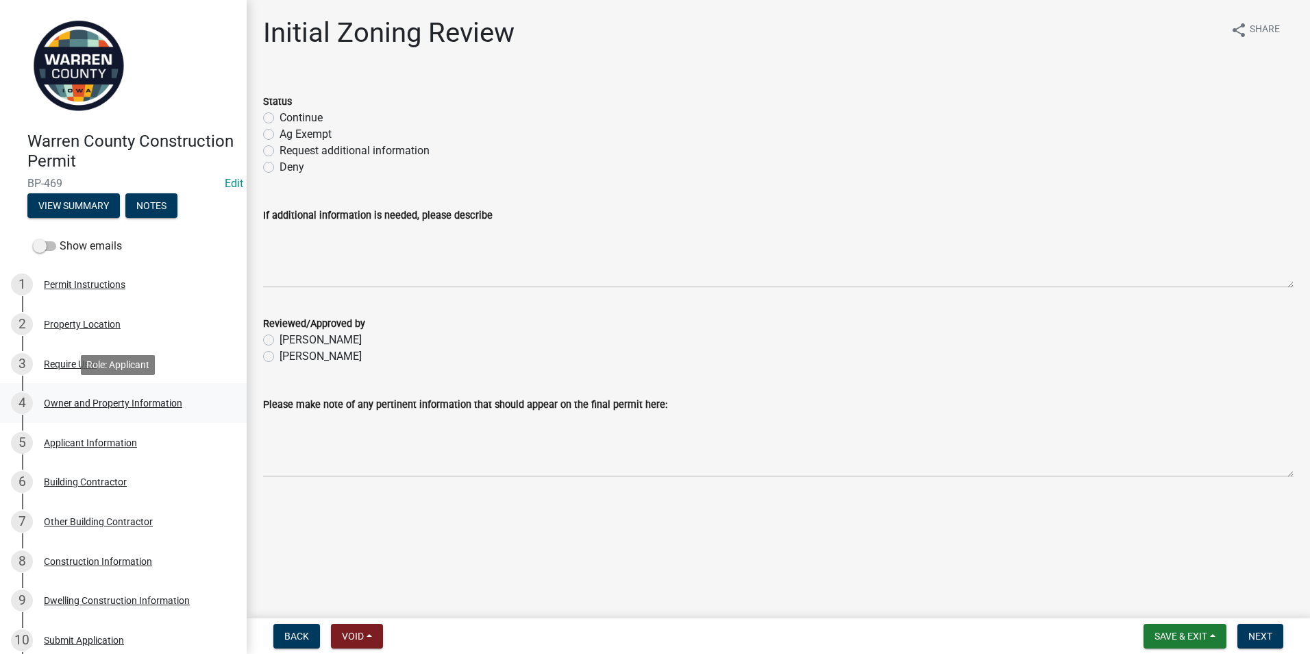
click at [83, 404] on div "Owner and Property Information" at bounding box center [113, 403] width 138 height 10
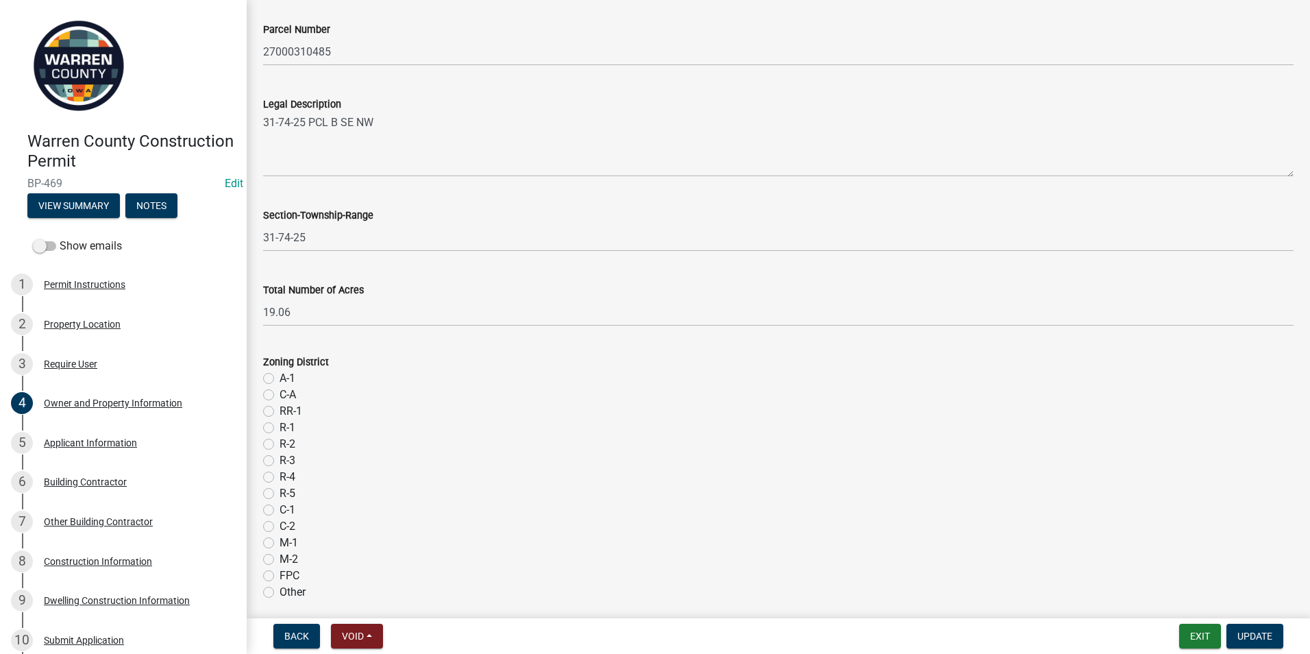
scroll to position [959, 0]
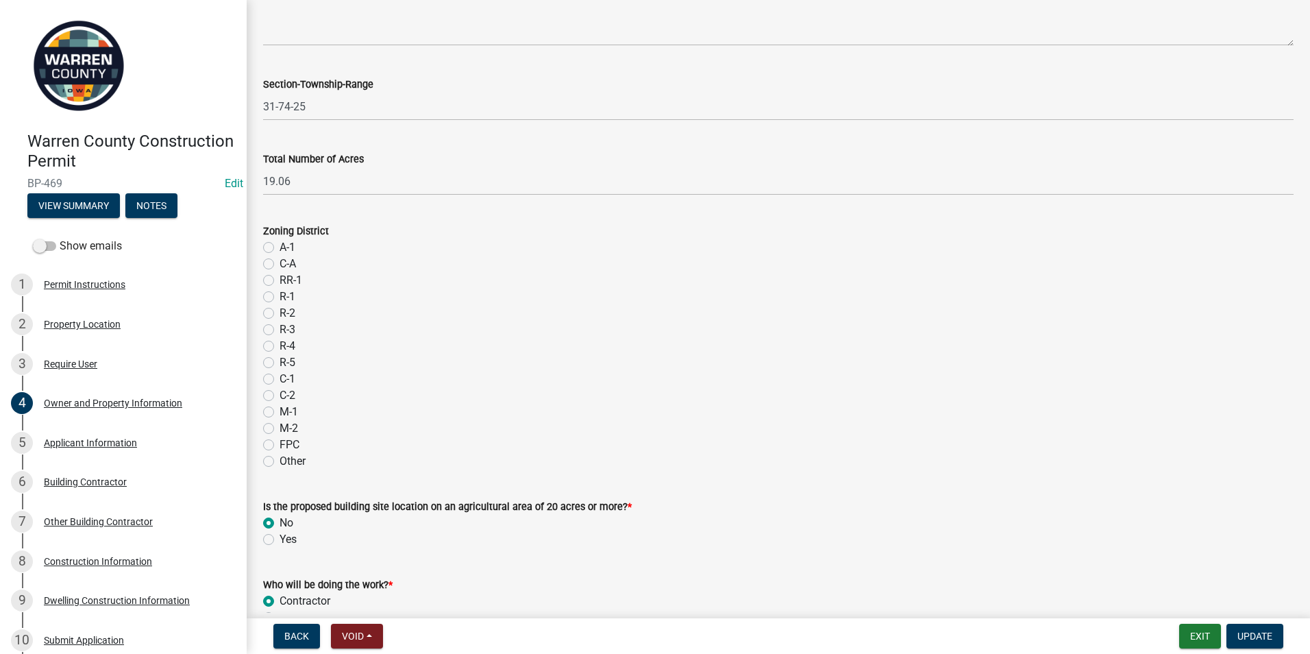
click at [280, 247] on label "A-1" at bounding box center [288, 247] width 16 height 16
click at [280, 247] on input "A-1" at bounding box center [284, 243] width 9 height 9
radio input "true"
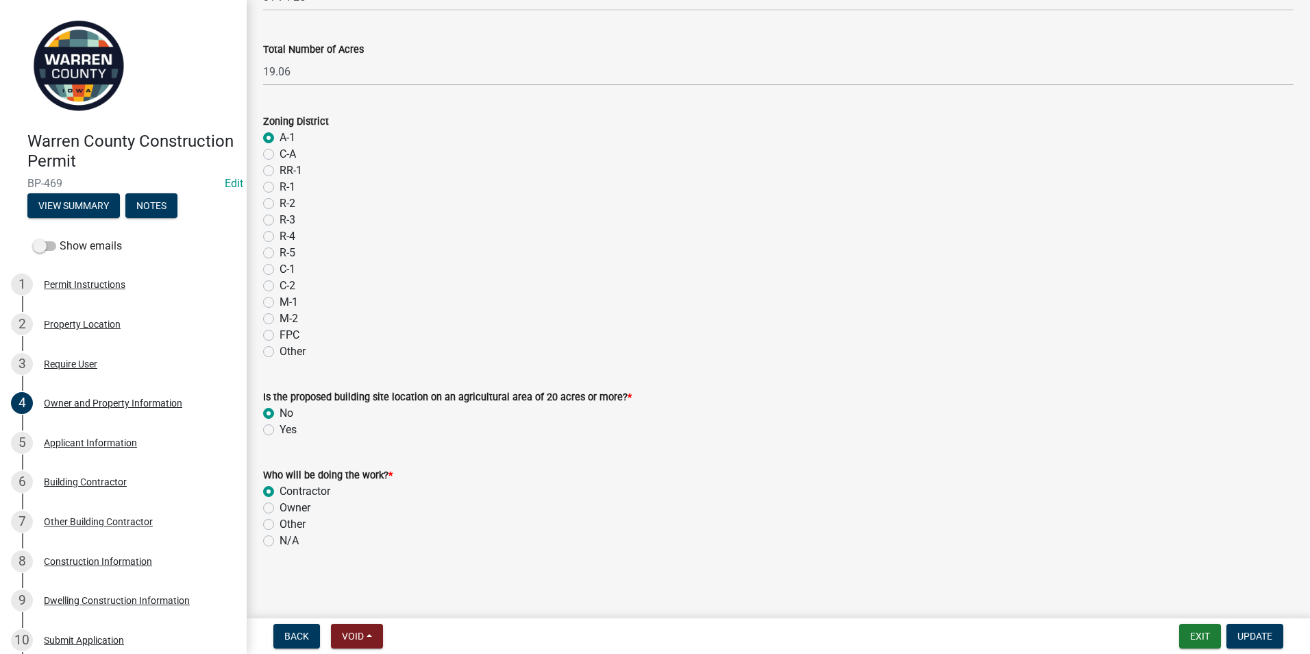
scroll to position [1071, 0]
click at [1249, 631] on span "Update" at bounding box center [1255, 636] width 35 height 11
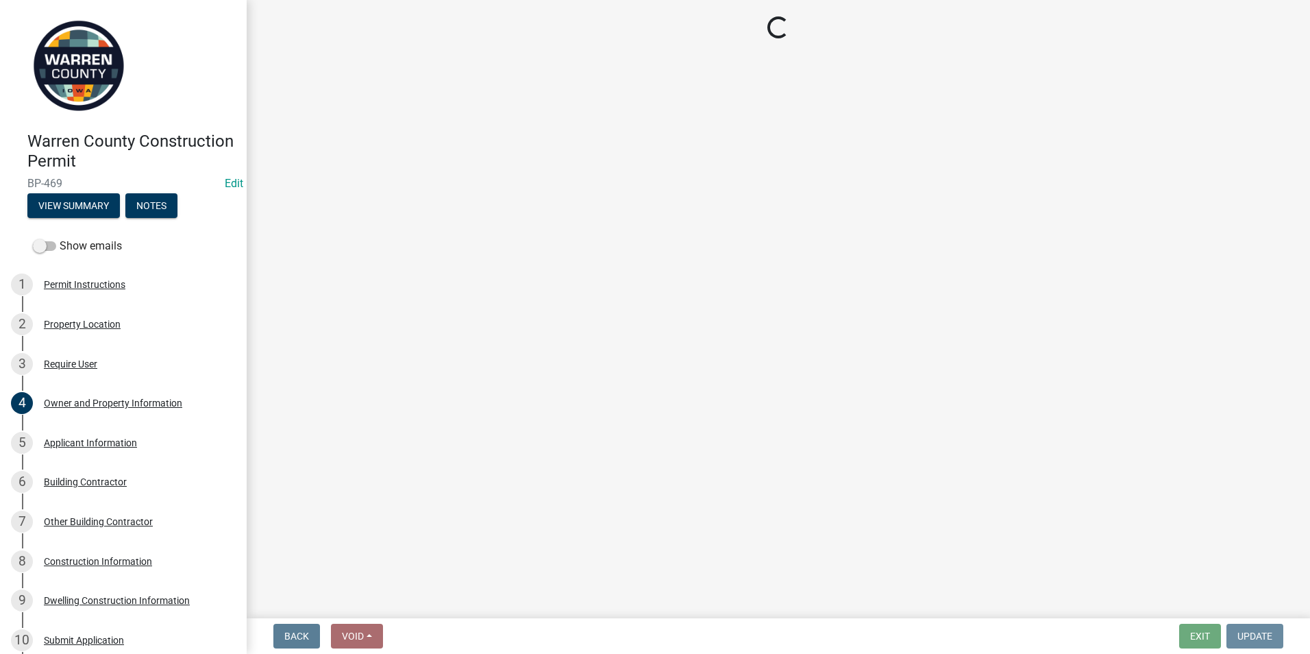
scroll to position [0, 0]
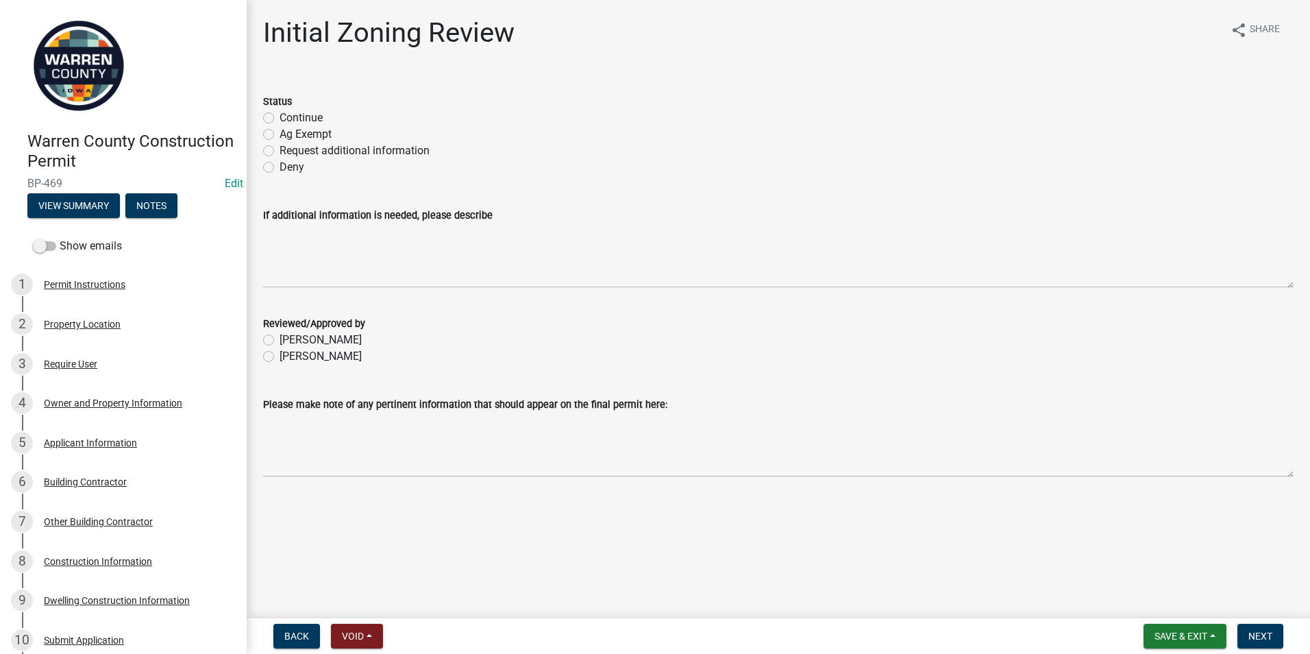
click at [280, 112] on label "Continue" at bounding box center [301, 118] width 43 height 16
click at [280, 112] on input "Continue" at bounding box center [284, 114] width 9 height 9
radio input "true"
click at [119, 405] on div "Owner and Property Information" at bounding box center [113, 403] width 138 height 10
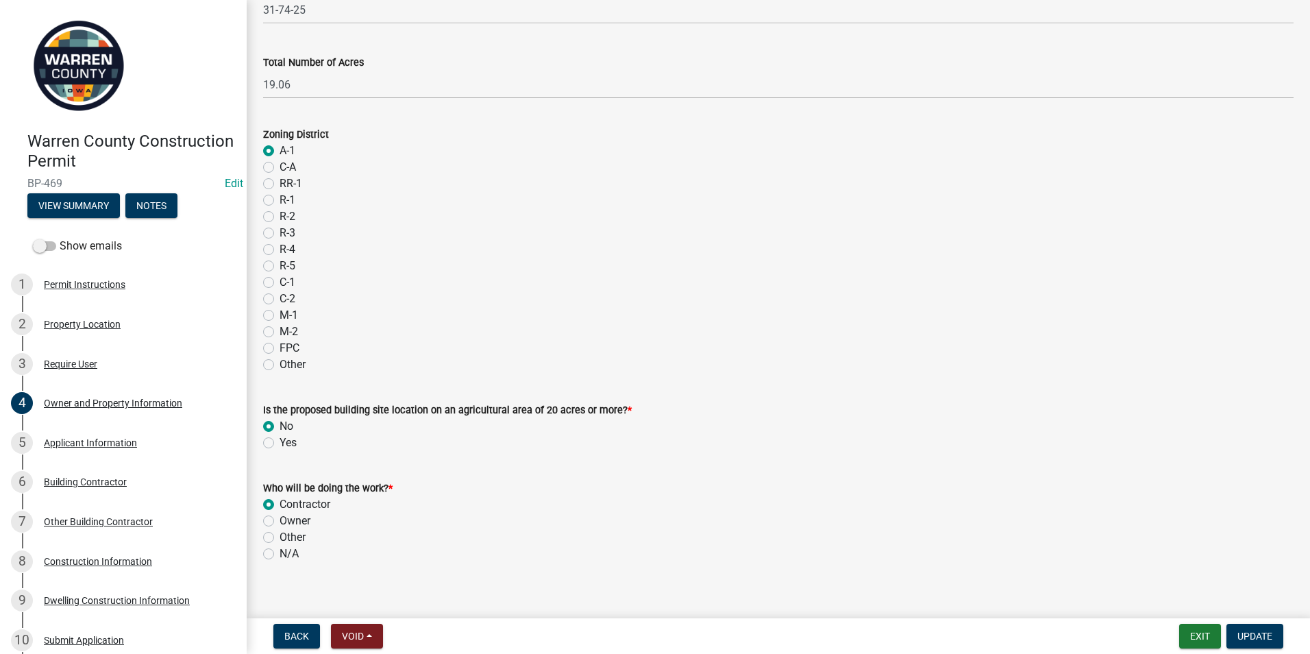
scroll to position [1071, 0]
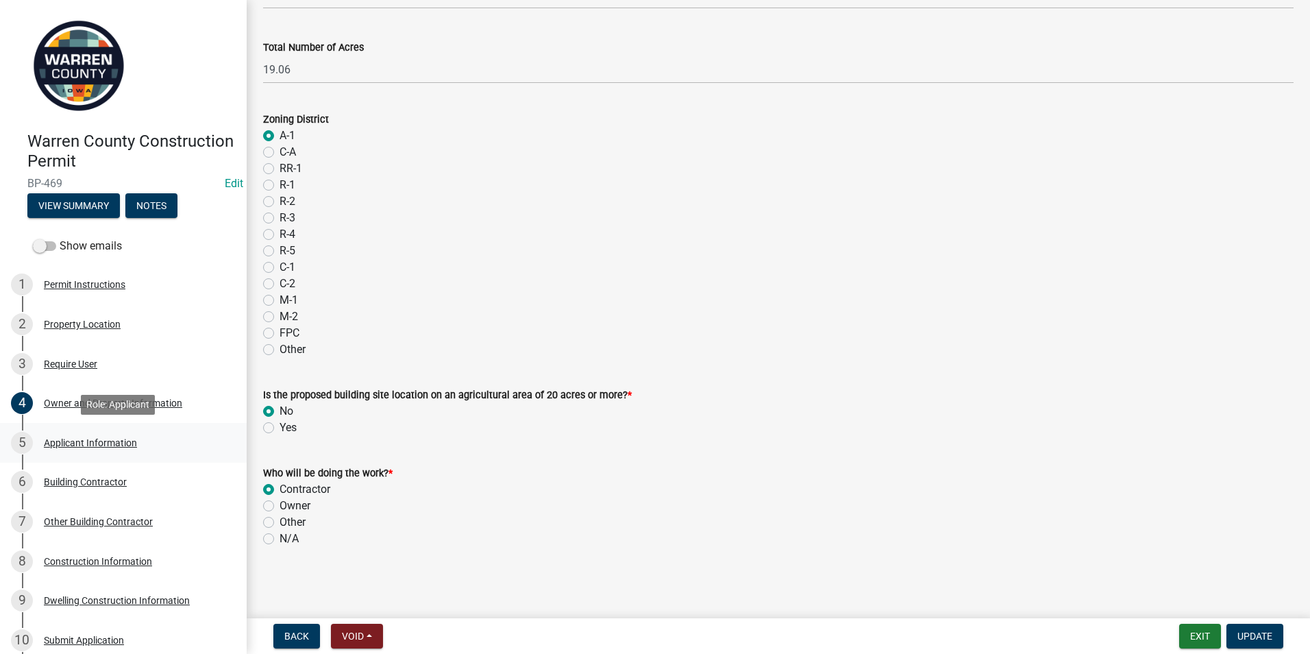
click at [95, 442] on div "Applicant Information" at bounding box center [90, 443] width 93 height 10
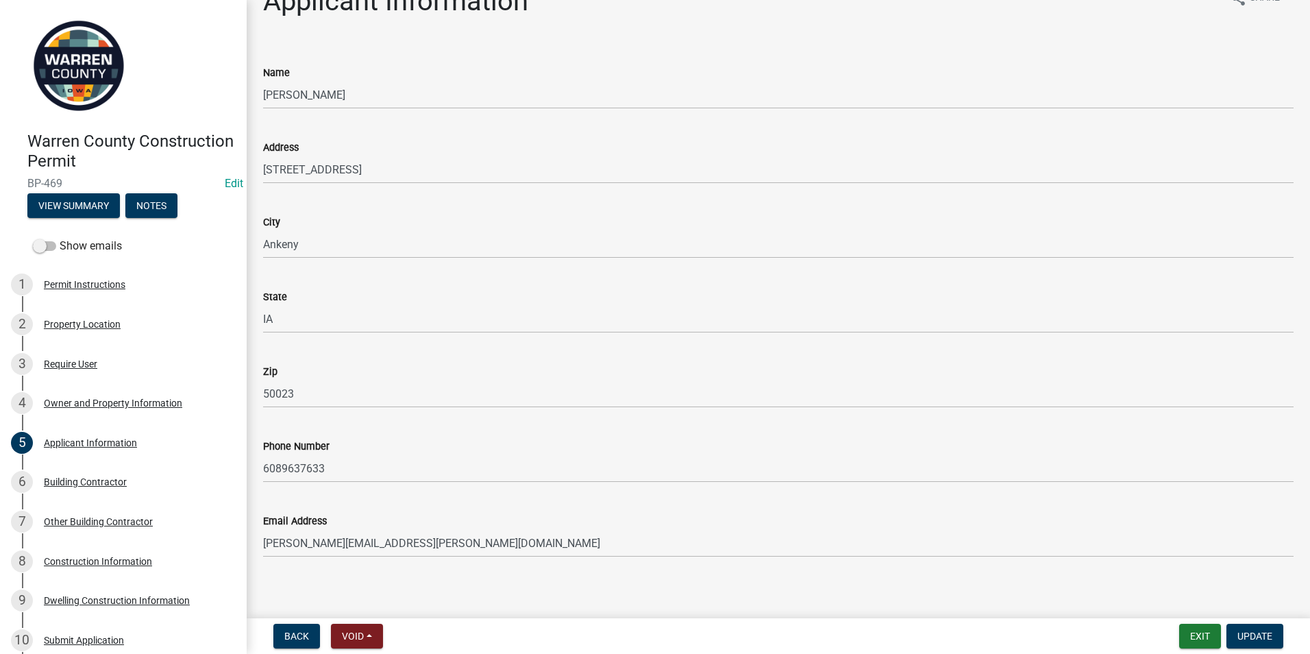
scroll to position [40, 0]
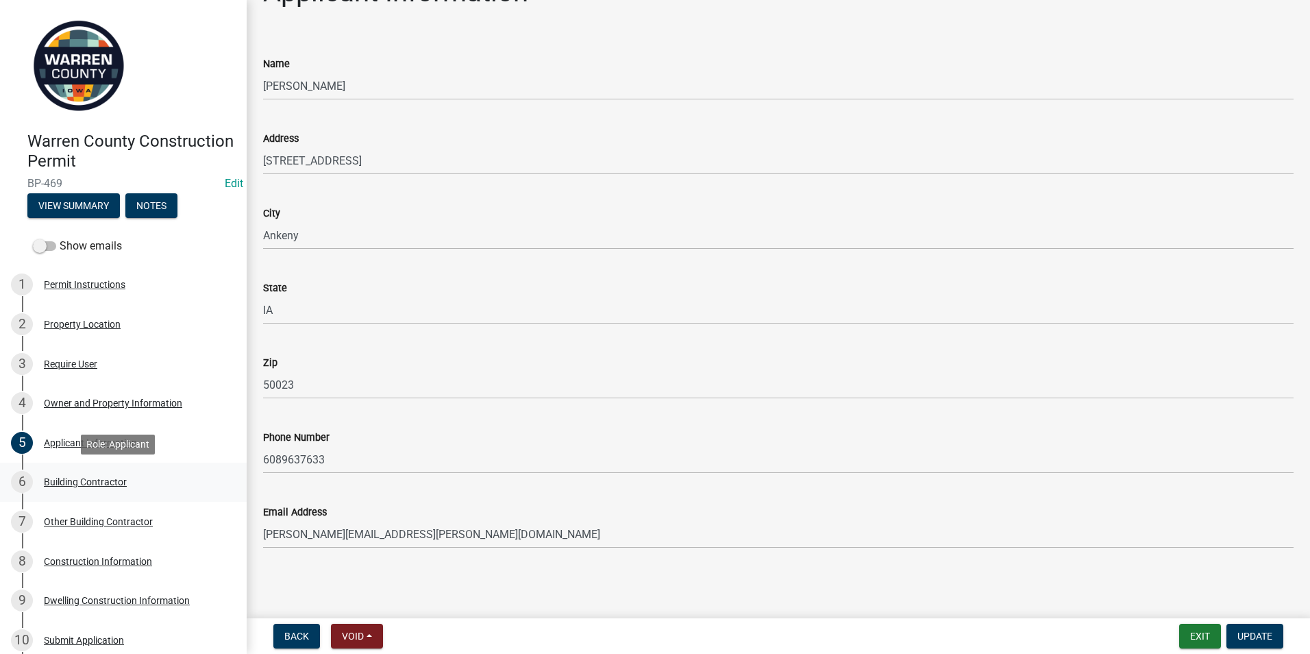
click at [102, 486] on div "Building Contractor" at bounding box center [85, 482] width 83 height 10
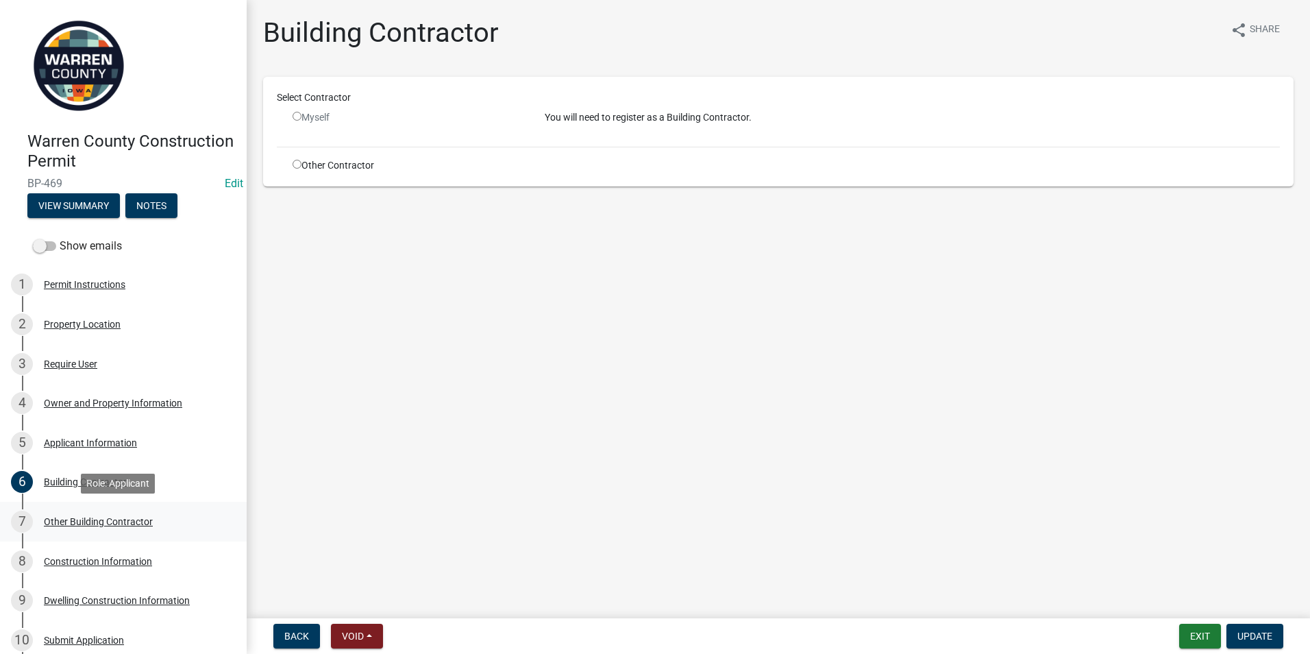
click at [95, 524] on div "Other Building Contractor" at bounding box center [98, 522] width 109 height 10
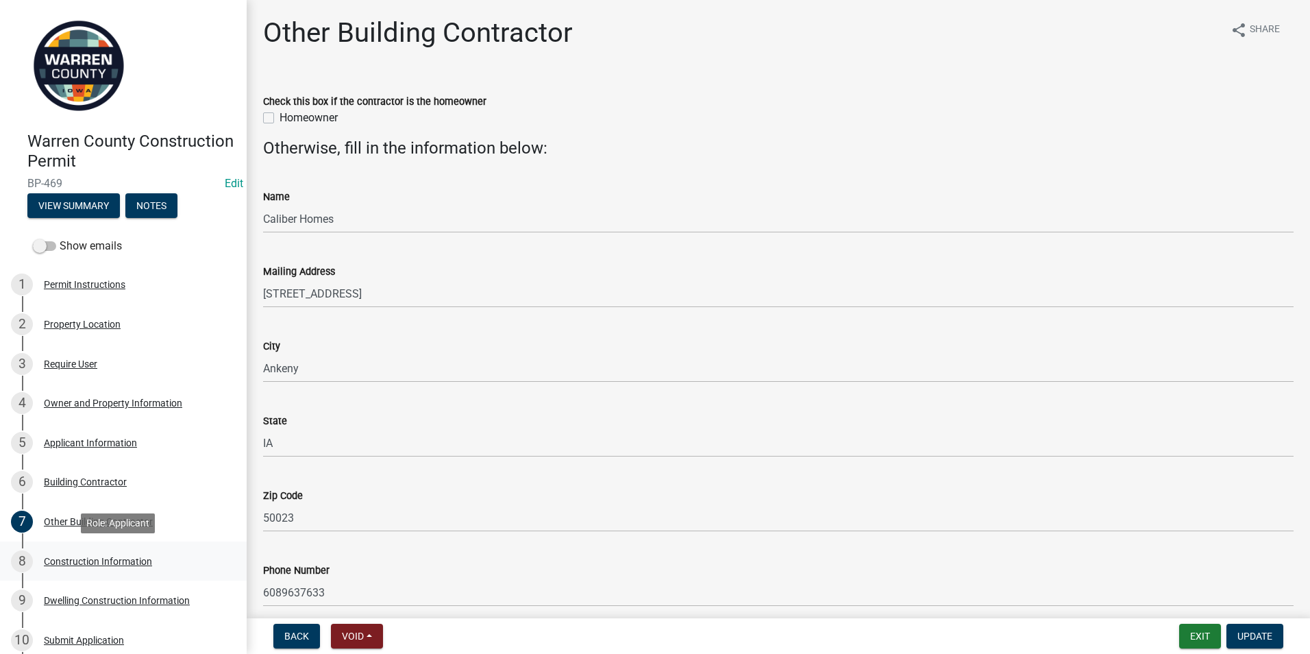
click at [91, 559] on div "Construction Information" at bounding box center [98, 562] width 108 height 10
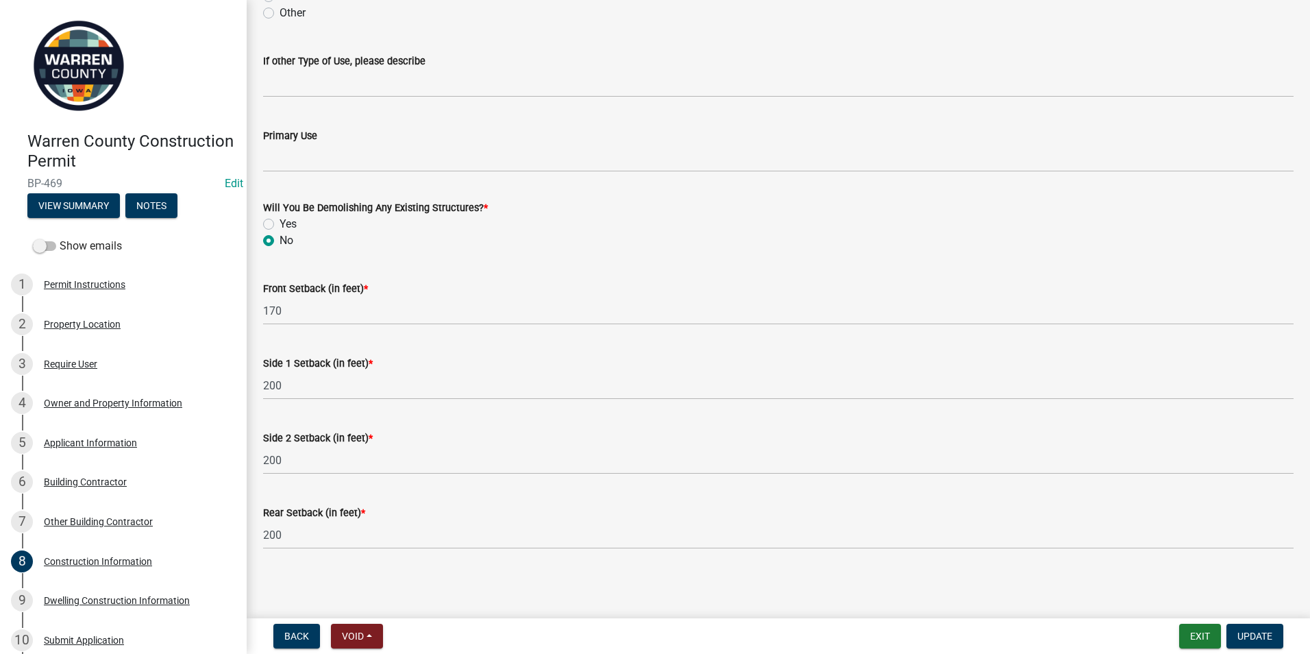
scroll to position [414, 0]
click at [106, 596] on div "Dwelling Construction Information" at bounding box center [117, 601] width 146 height 10
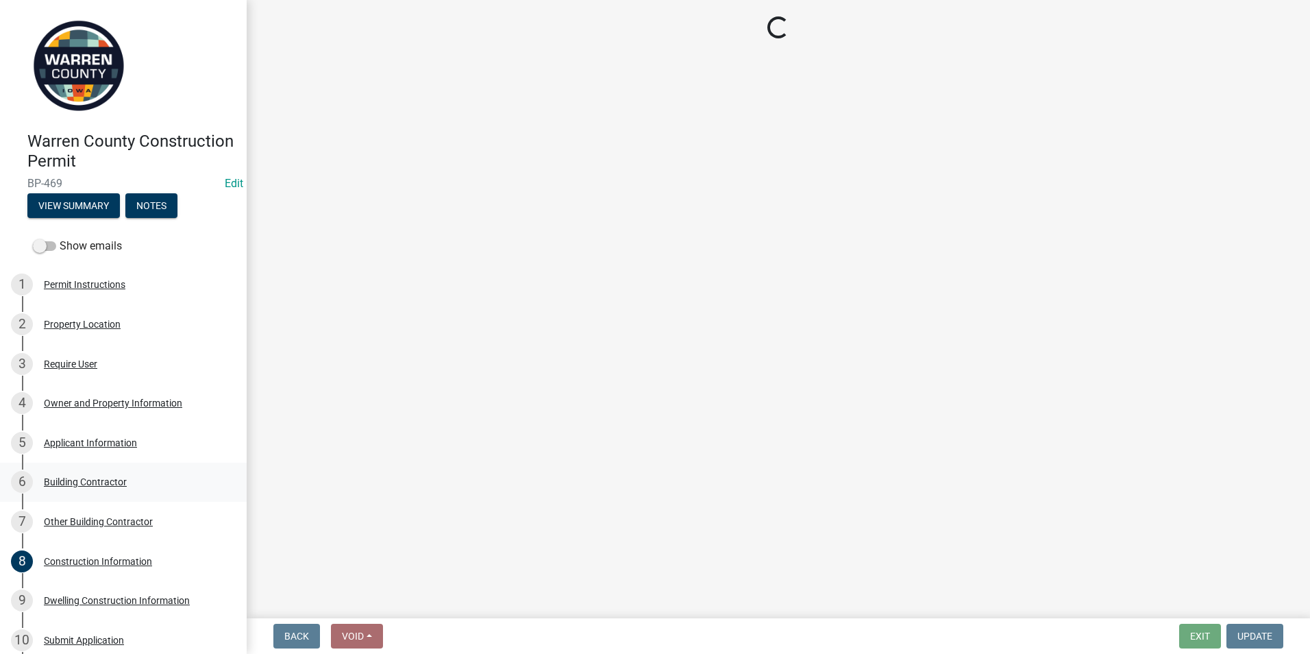
select select "6be2891c-b014-4eb5-8316-9de7191813e4"
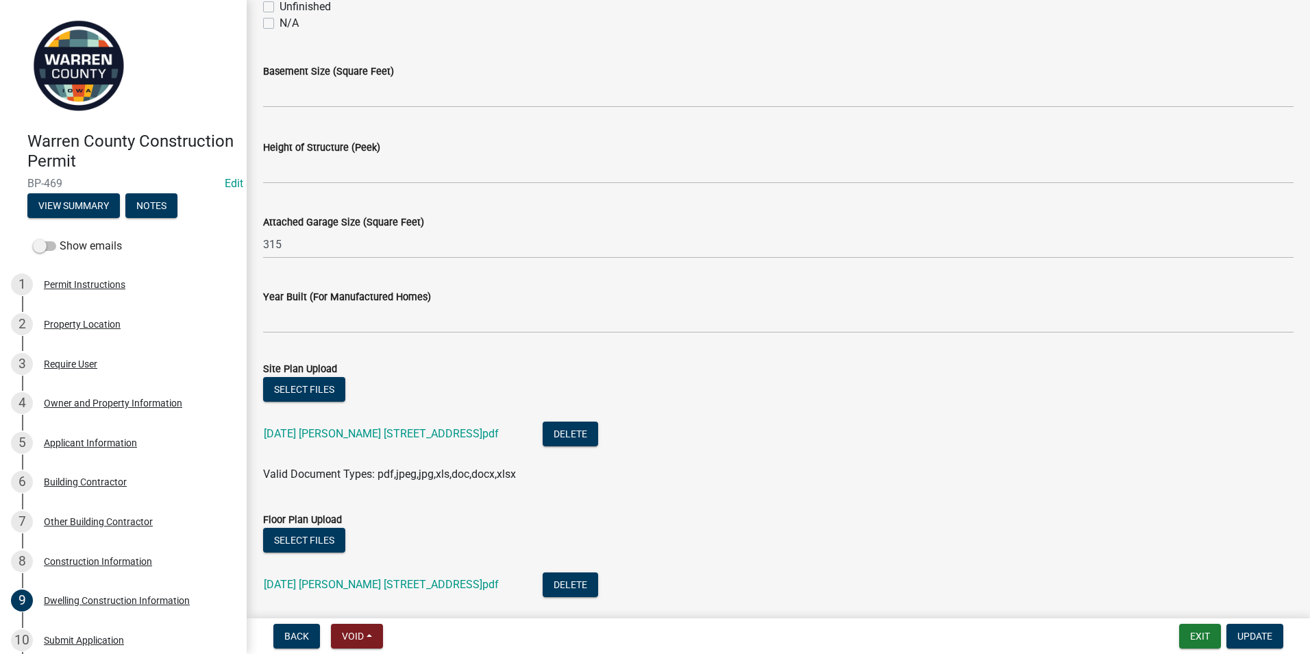
scroll to position [792, 0]
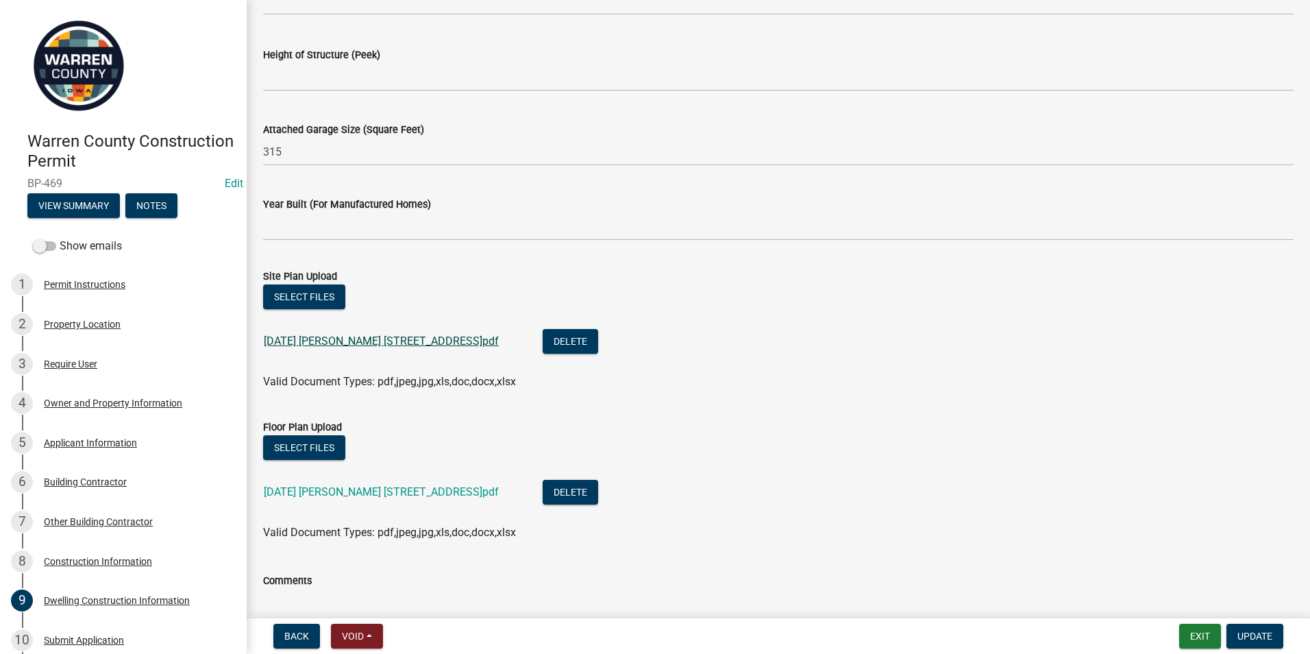
click at [309, 340] on link "[DATE] [PERSON_NAME] [STREET_ADDRESS]pdf" at bounding box center [381, 340] width 235 height 13
click at [323, 492] on link "[DATE] [PERSON_NAME] [STREET_ADDRESS]pdf" at bounding box center [381, 491] width 235 height 13
click at [330, 340] on link "[DATE] [PERSON_NAME] [STREET_ADDRESS]pdf" at bounding box center [381, 340] width 235 height 13
click at [304, 491] on link "[DATE] [PERSON_NAME] [STREET_ADDRESS]pdf" at bounding box center [381, 491] width 235 height 13
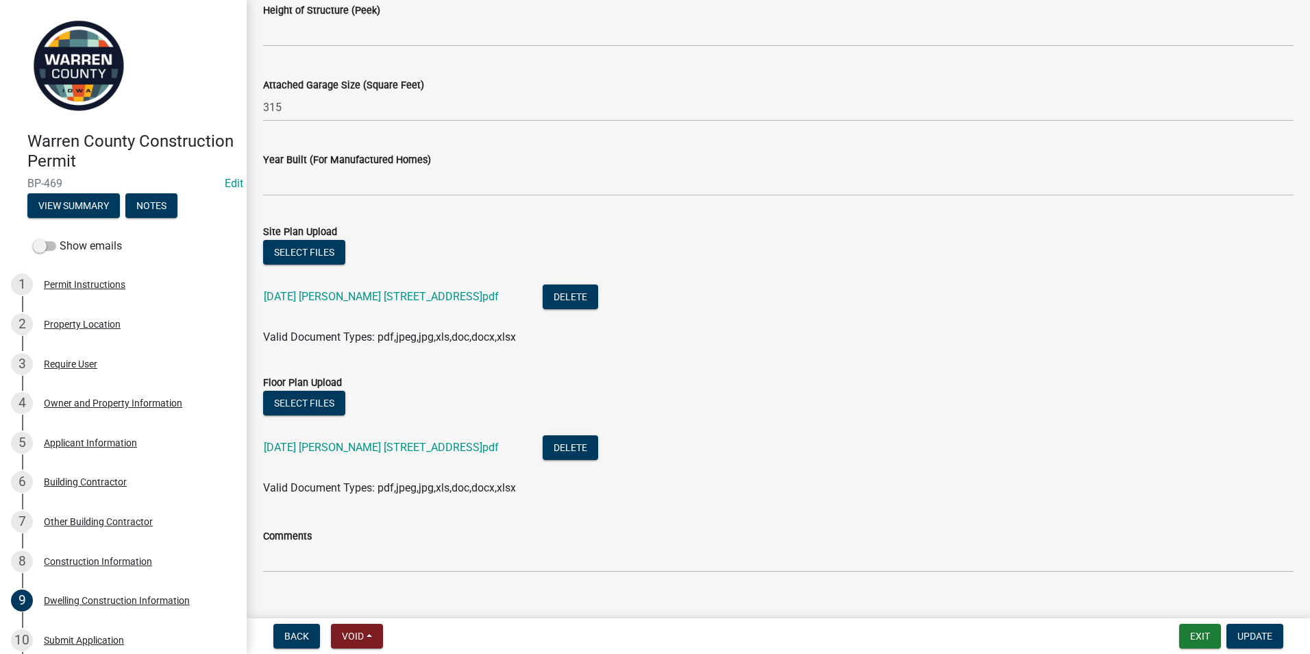
scroll to position [861, 0]
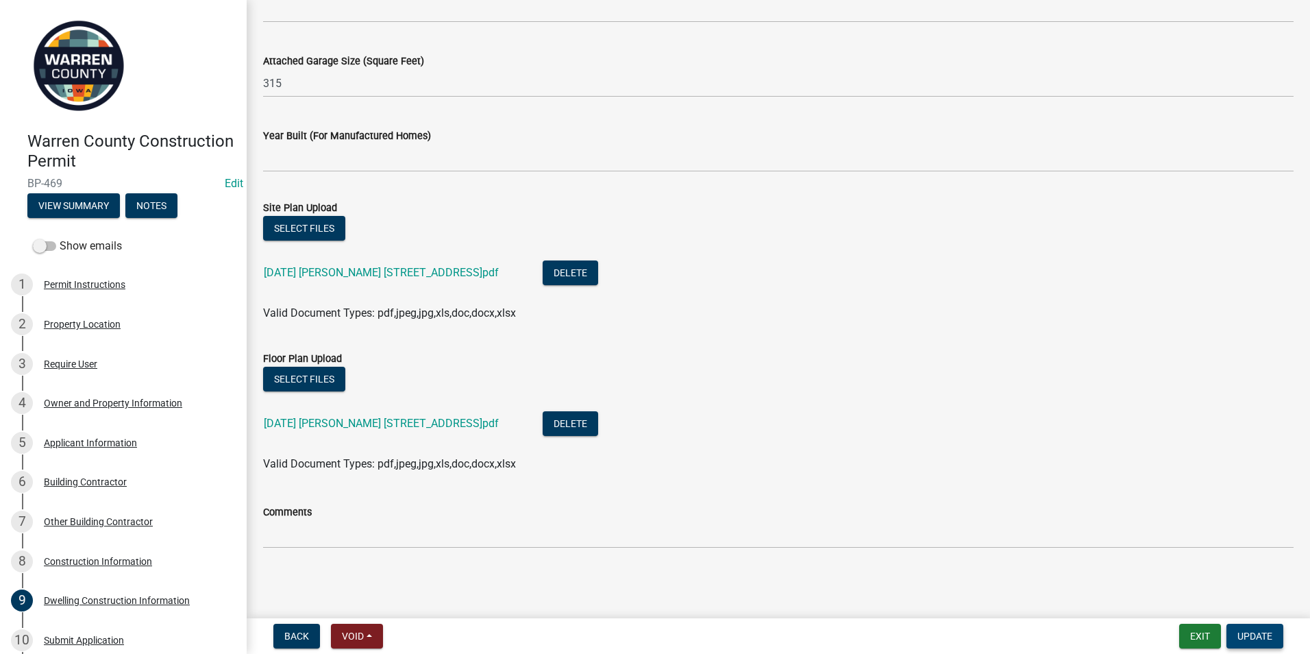
click at [1252, 639] on span "Update" at bounding box center [1255, 636] width 35 height 11
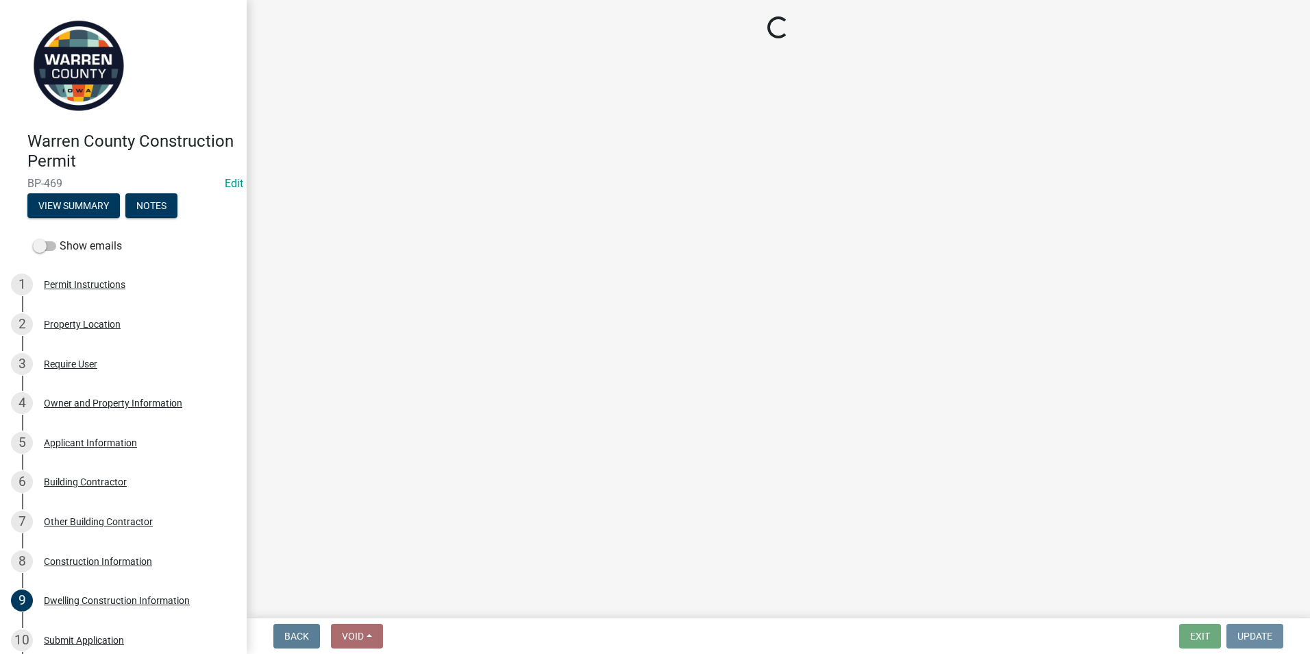
scroll to position [0, 0]
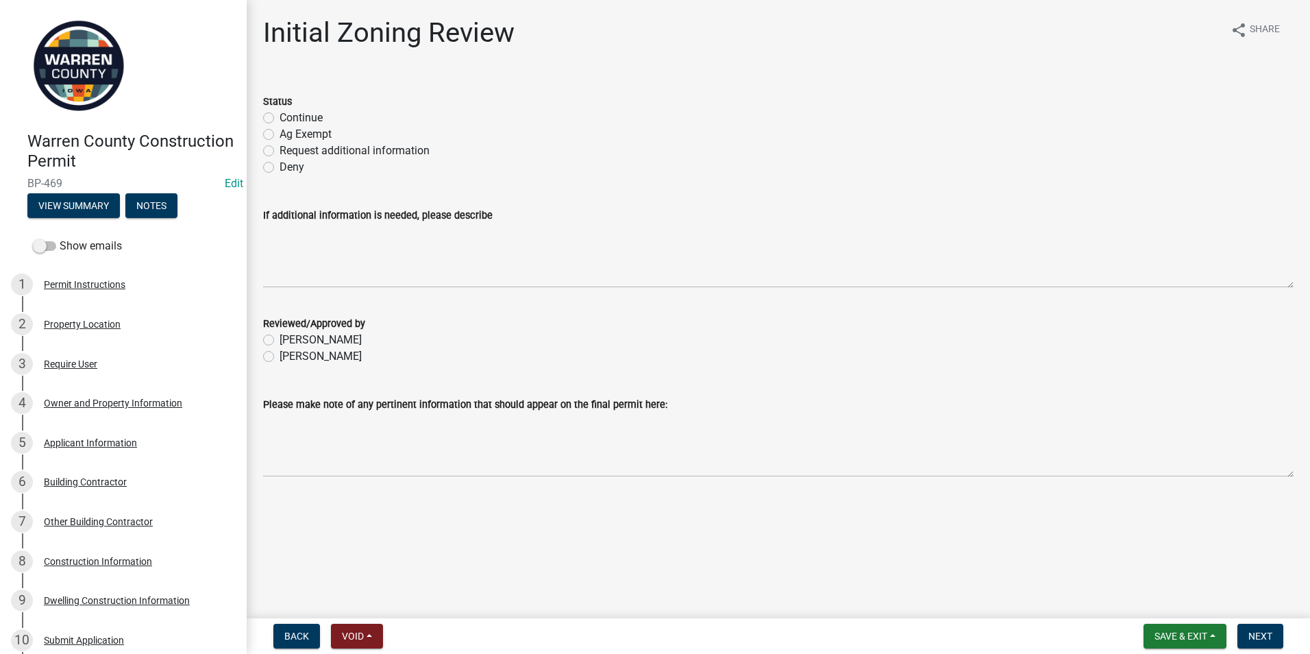
click at [280, 150] on label "Request additional information" at bounding box center [355, 151] width 150 height 16
click at [280, 150] on input "Request additional information" at bounding box center [284, 147] width 9 height 9
radio input "true"
click at [280, 357] on label "[PERSON_NAME]" at bounding box center [321, 356] width 82 height 16
click at [280, 357] on input "[PERSON_NAME]" at bounding box center [284, 352] width 9 height 9
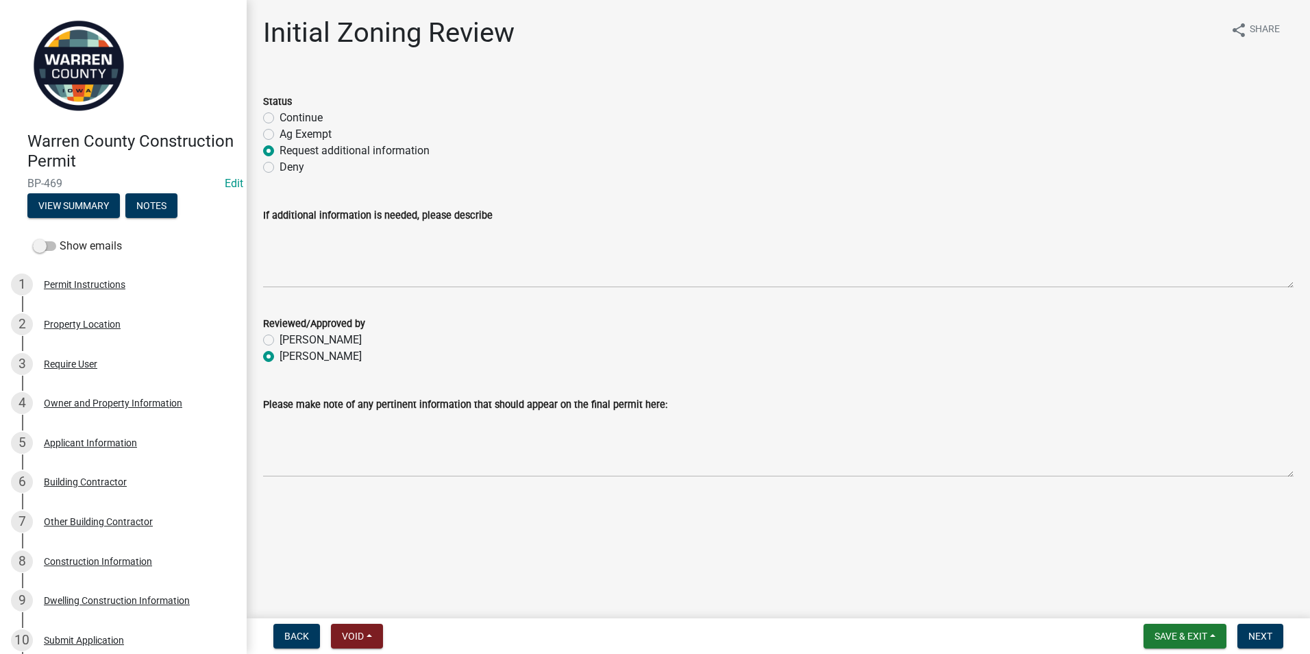
radio input "true"
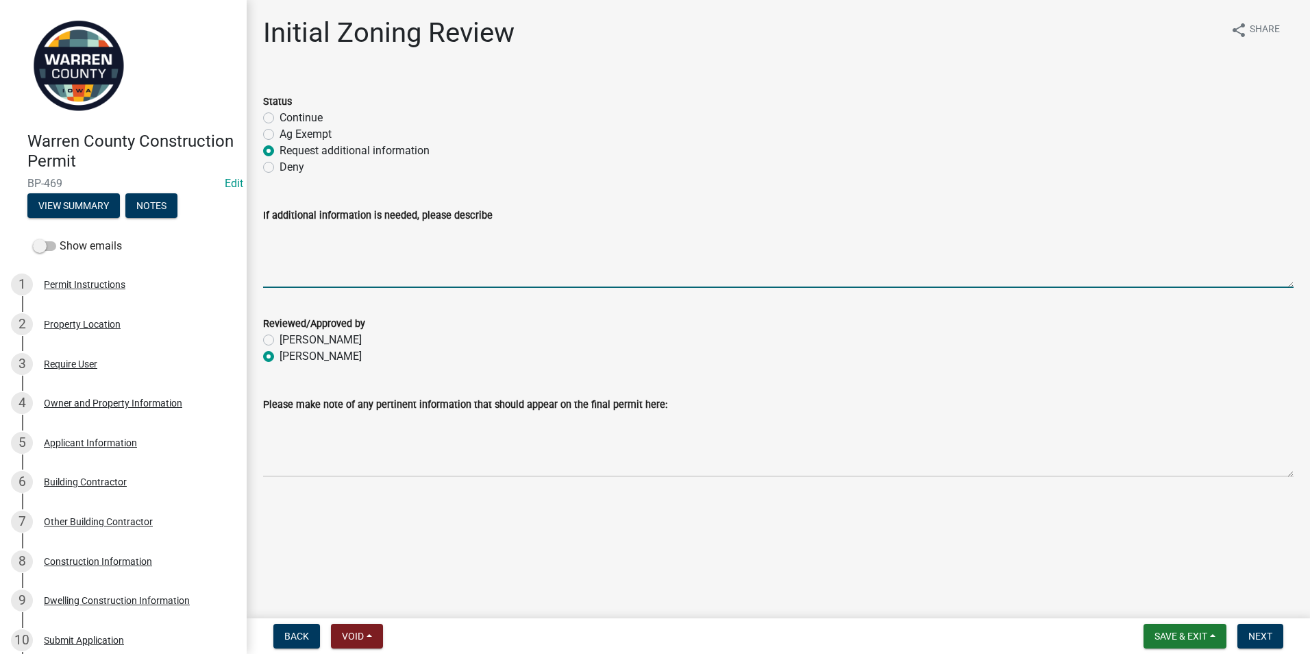
click at [266, 233] on textarea "If additional information is needed, please describe" at bounding box center [778, 255] width 1031 height 64
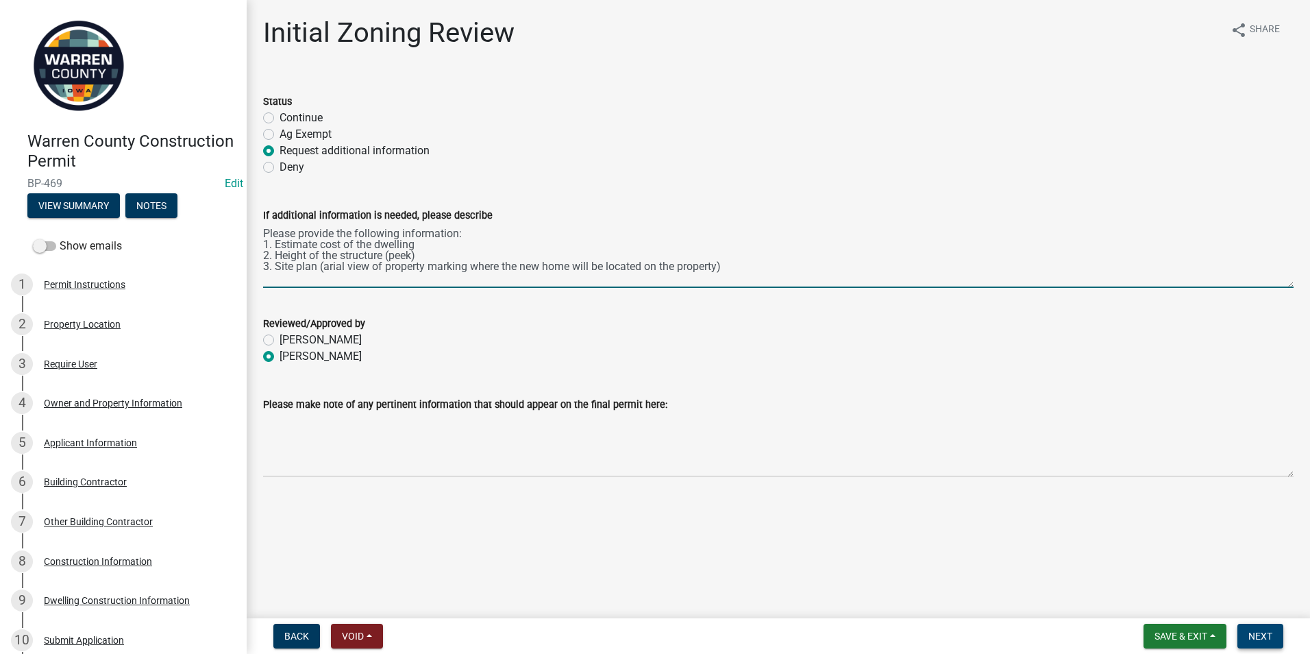
type textarea "Please provide the following information: 1. Estimate cost of the dwelling 2. H…"
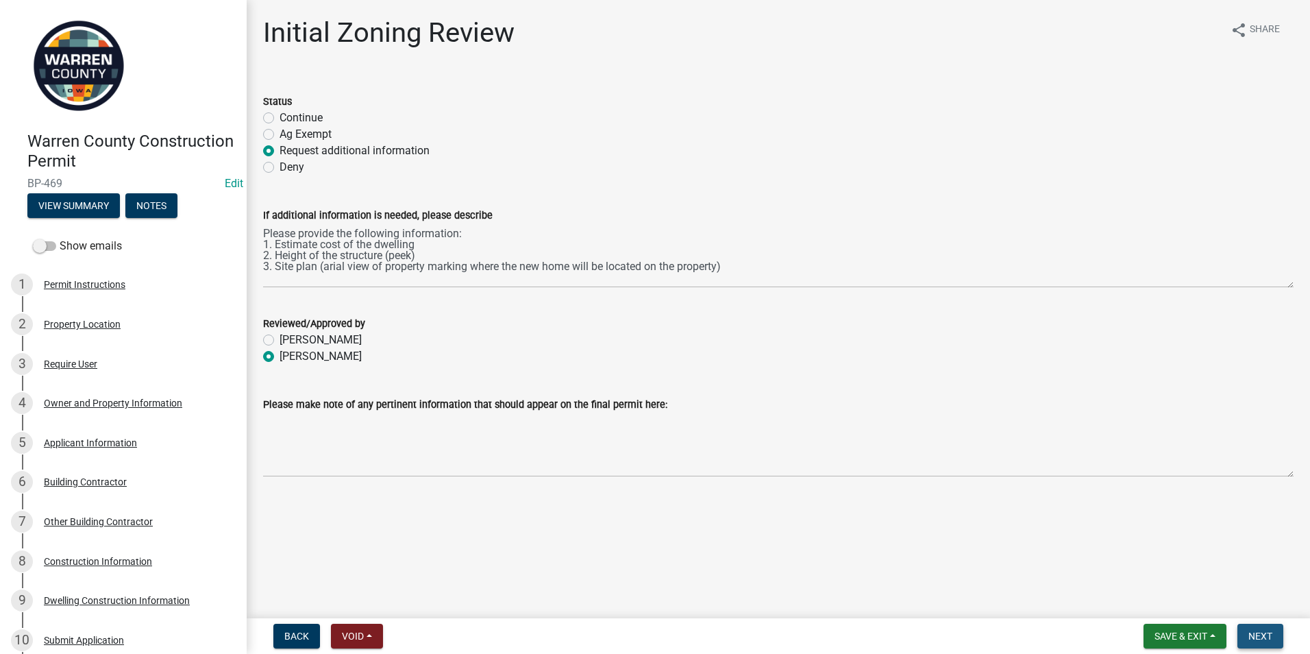
click at [1274, 635] on button "Next" at bounding box center [1261, 636] width 46 height 25
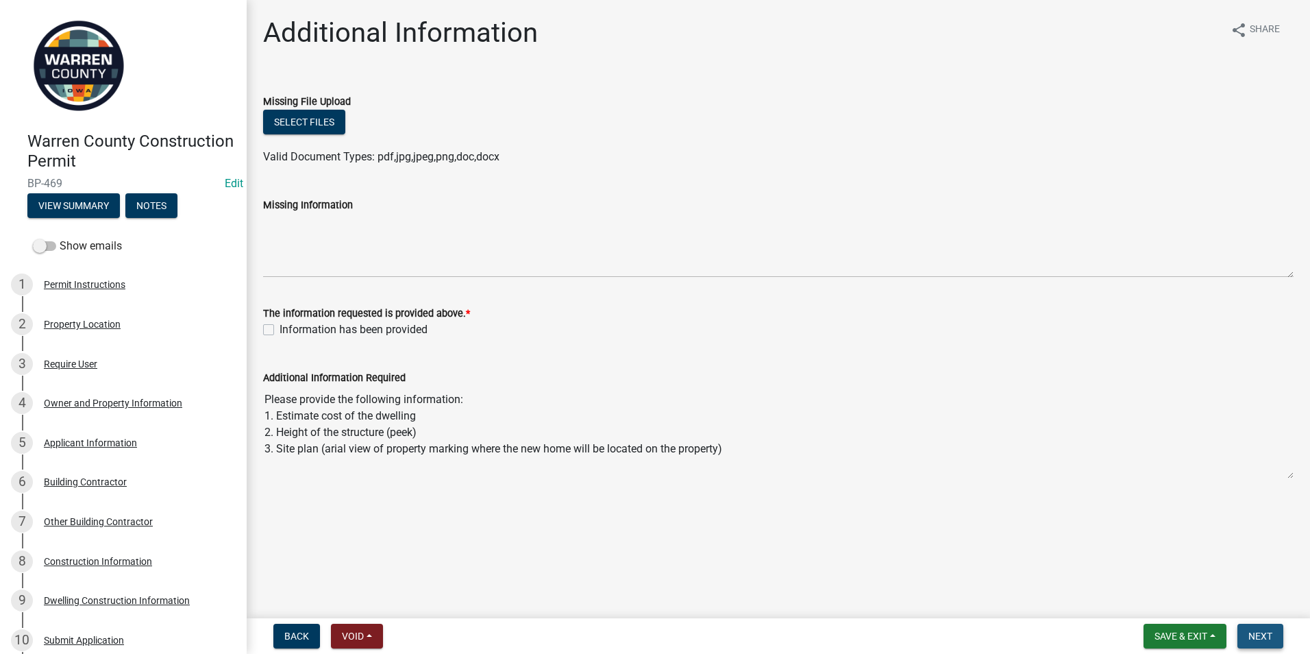
click at [1250, 635] on span "Next" at bounding box center [1261, 636] width 24 height 11
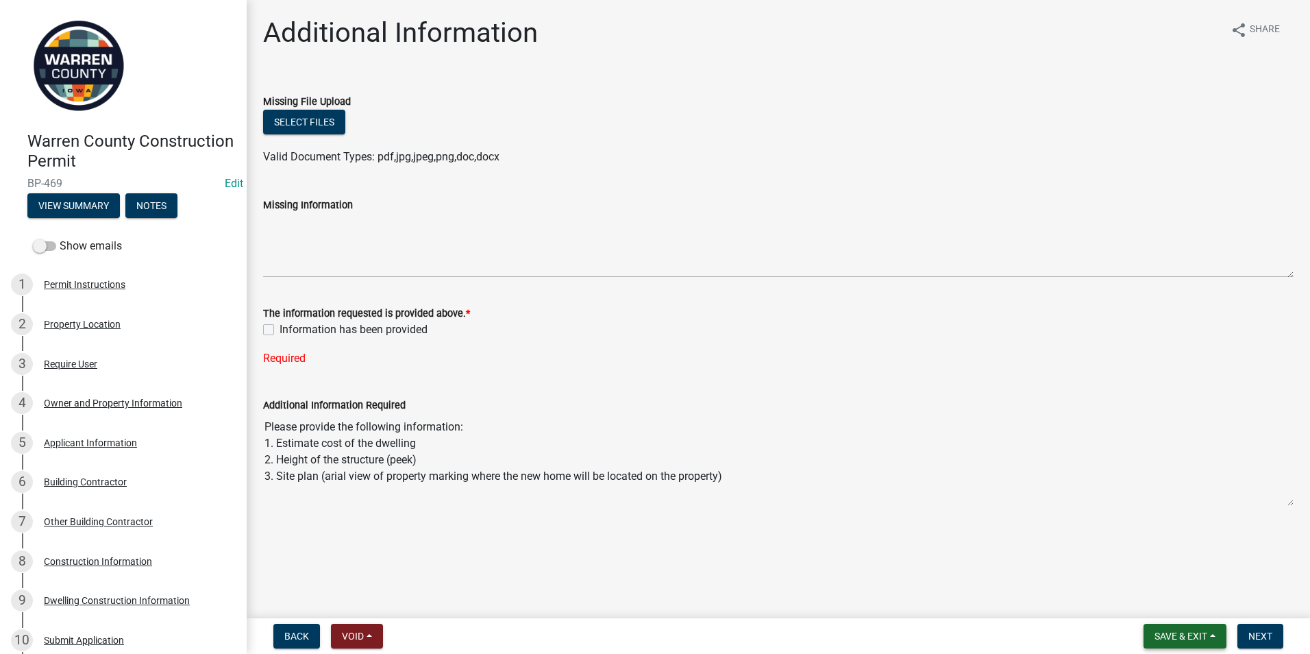
click at [1186, 632] on span "Save & Exit" at bounding box center [1181, 636] width 53 height 11
click at [1162, 605] on button "Save & Exit" at bounding box center [1172, 600] width 110 height 33
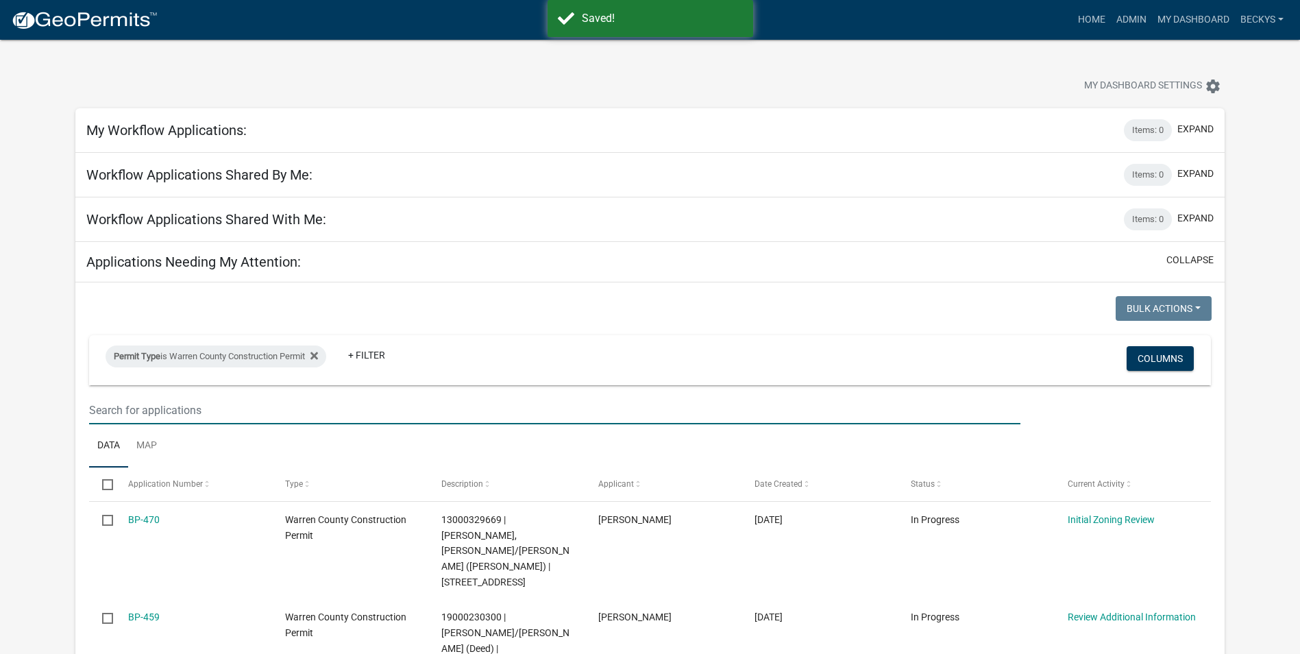
click at [100, 419] on input "text" at bounding box center [554, 410] width 931 height 28
type input "BP-"
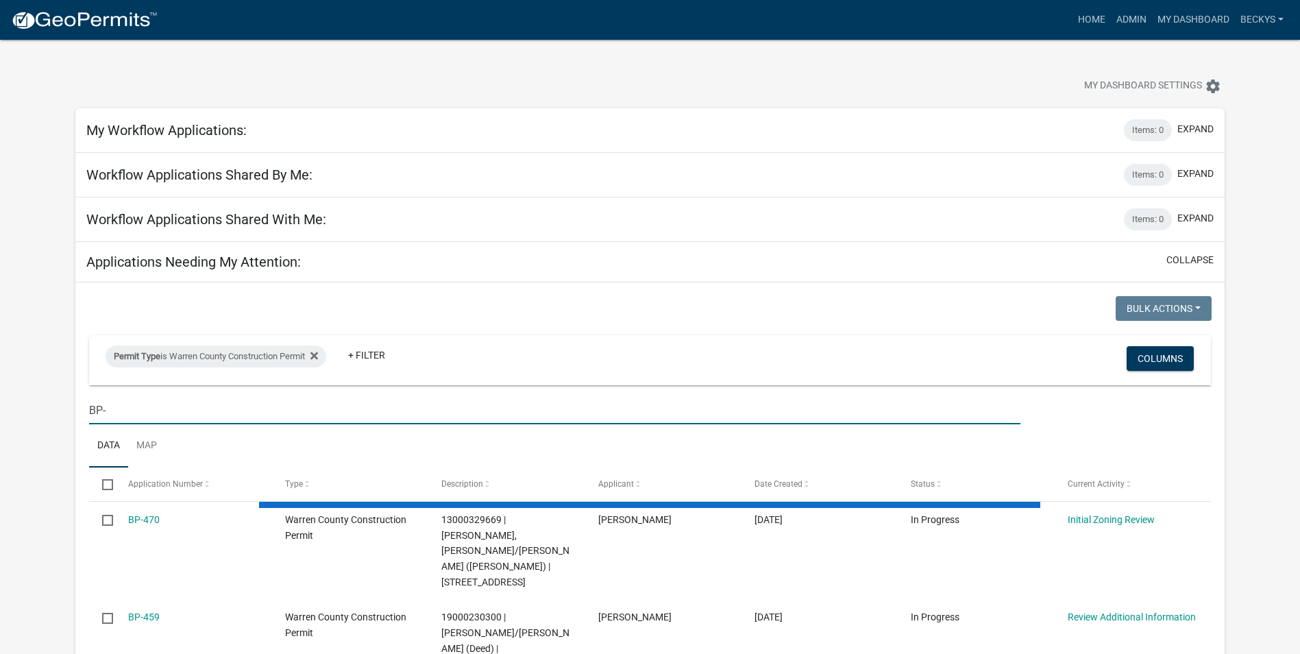
select select "3: 100"
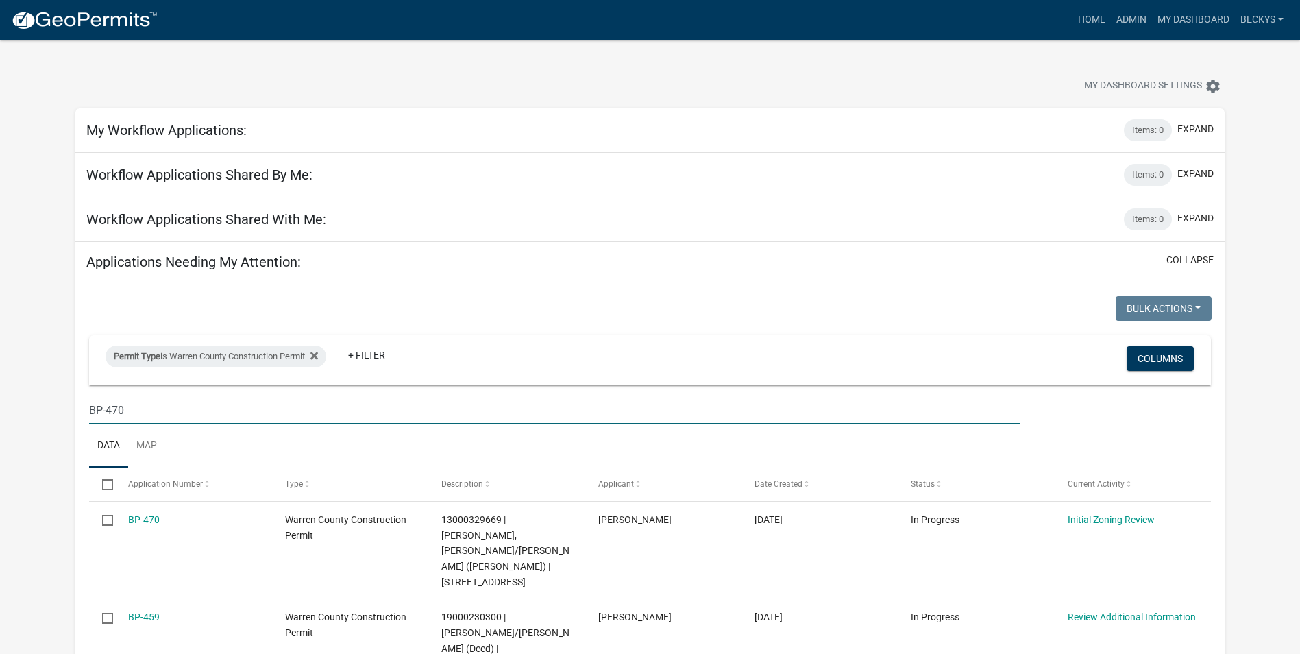
type input "BP-470"
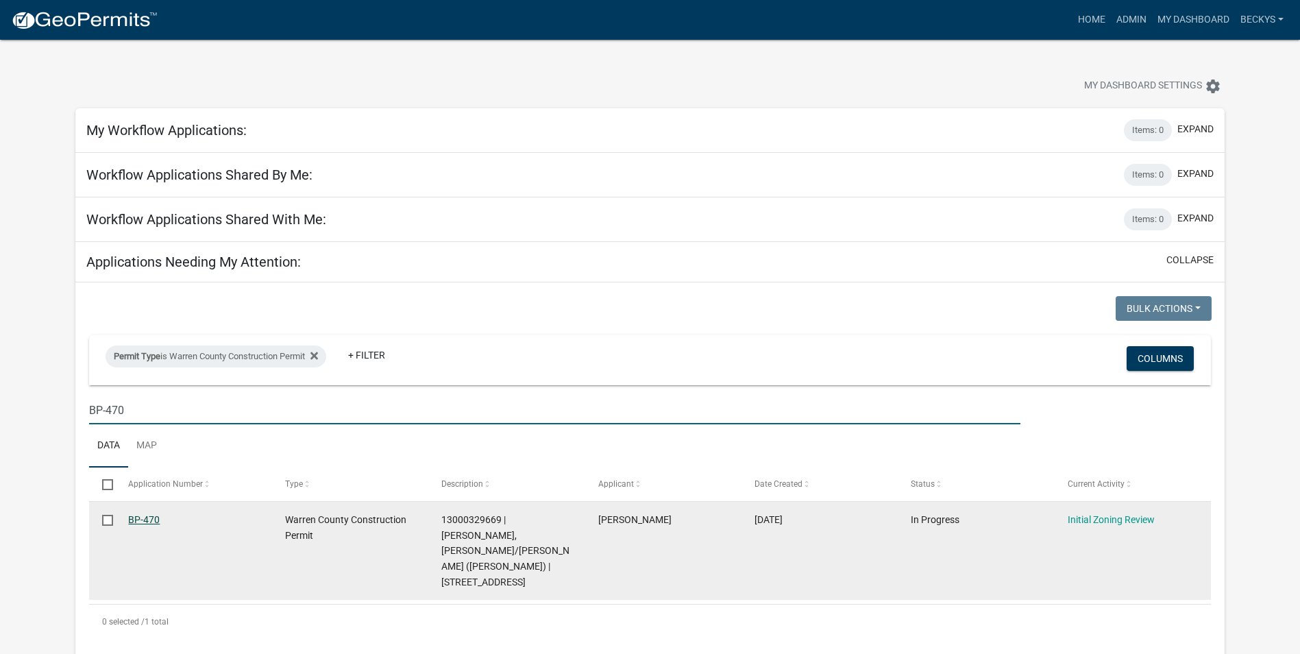
click at [138, 520] on link "BP-470" at bounding box center [144, 519] width 32 height 11
